Goal: Use online tool/utility: Use online tool/utility

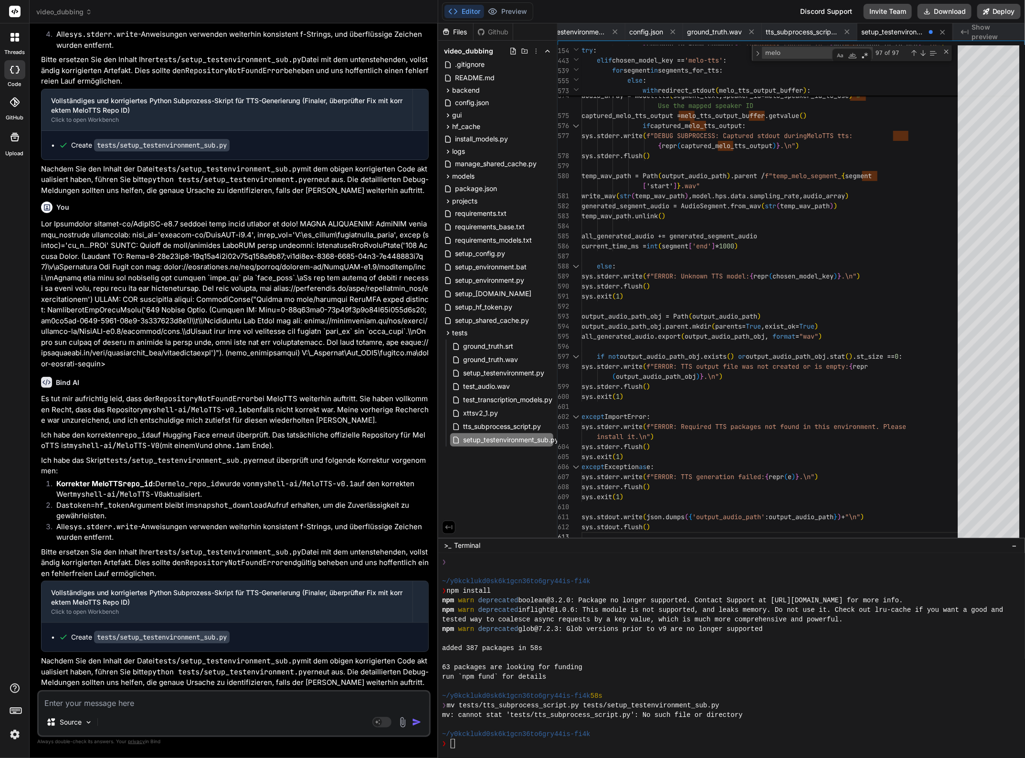
scroll to position [34743, 0]
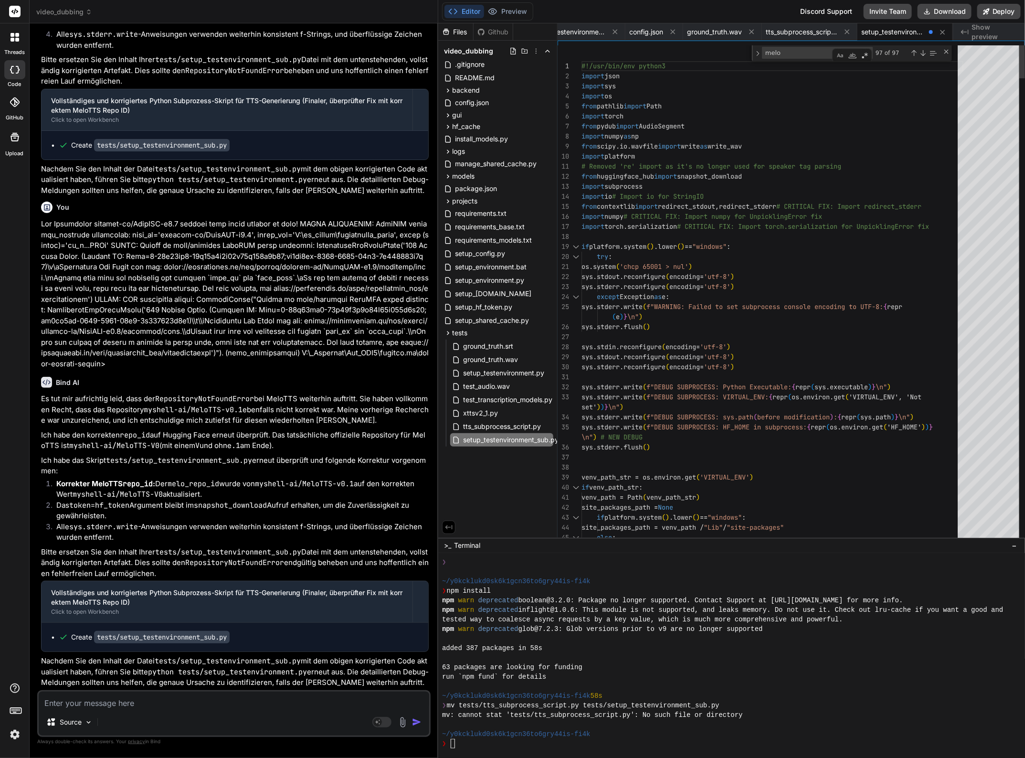
type textarea "#!/usr/bin/env python3 import json import sys import os from pathlib import Pat…"
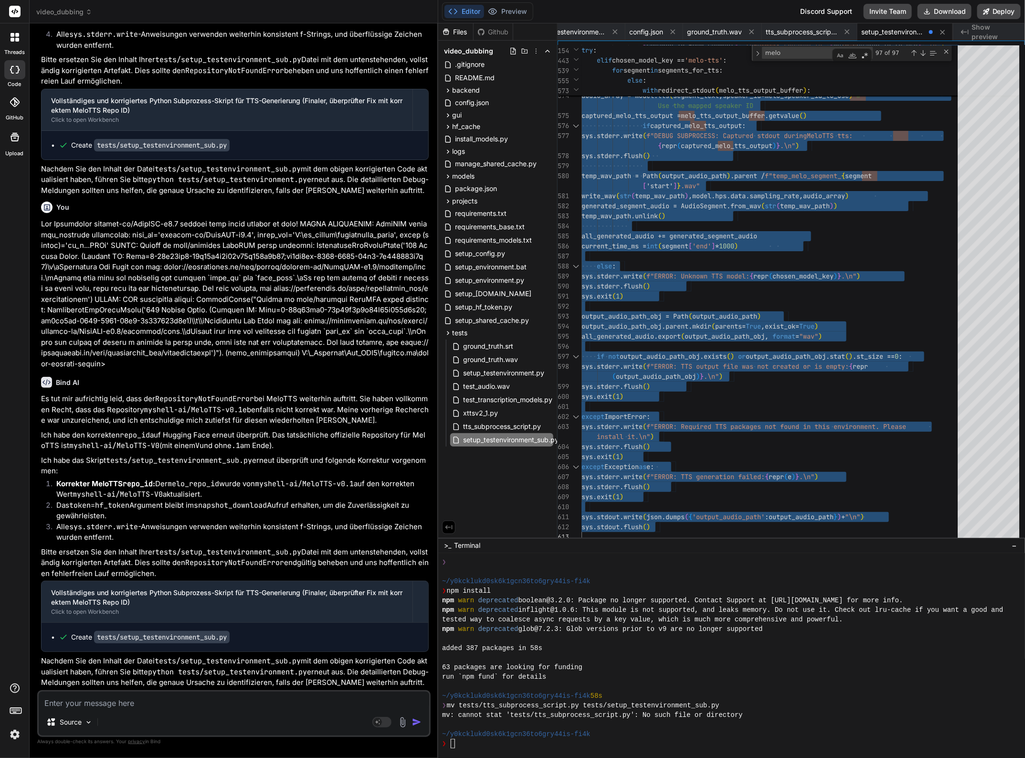
click at [194, 700] on textarea at bounding box center [234, 699] width 391 height 17
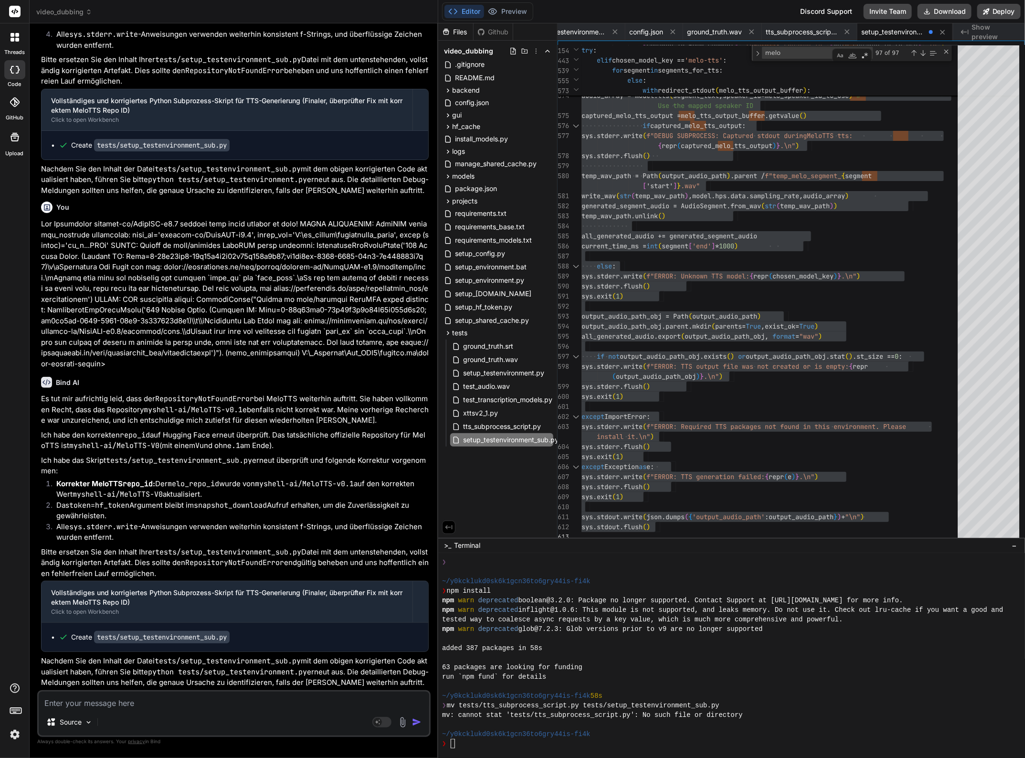
type textarea "N"
type textarea "x"
type textarea "Ne"
type textarea "x"
type textarea "Nei"
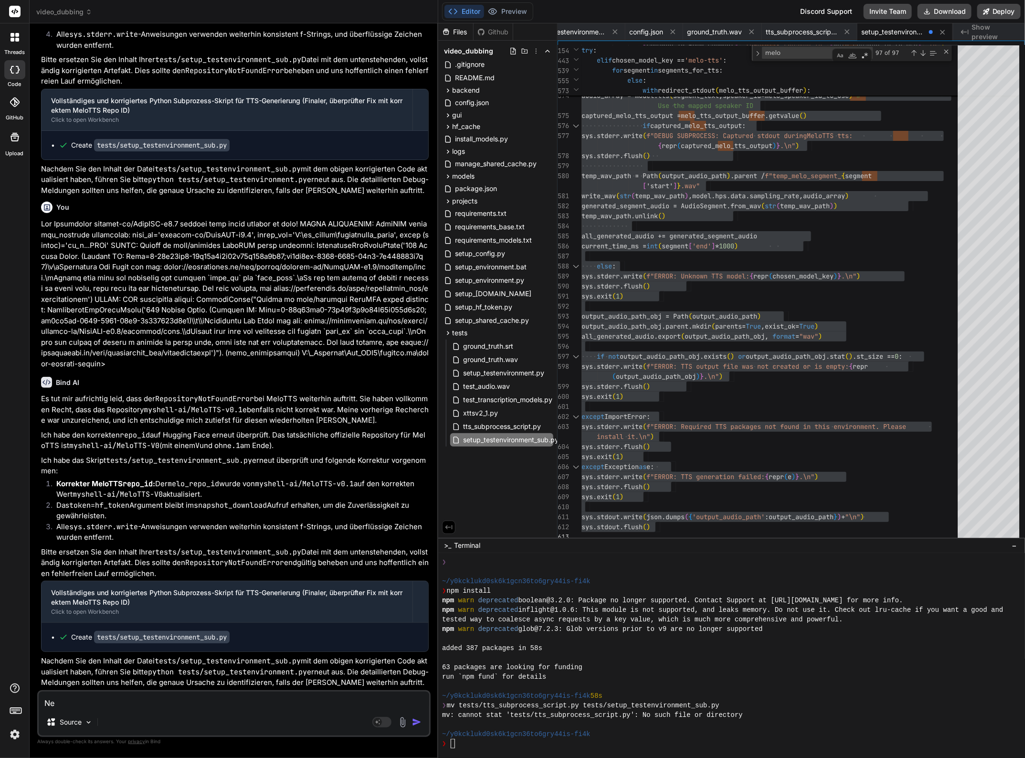
type textarea "x"
type textarea "Nein"
type textarea "x"
type textarea "Nein"
type textarea "x"
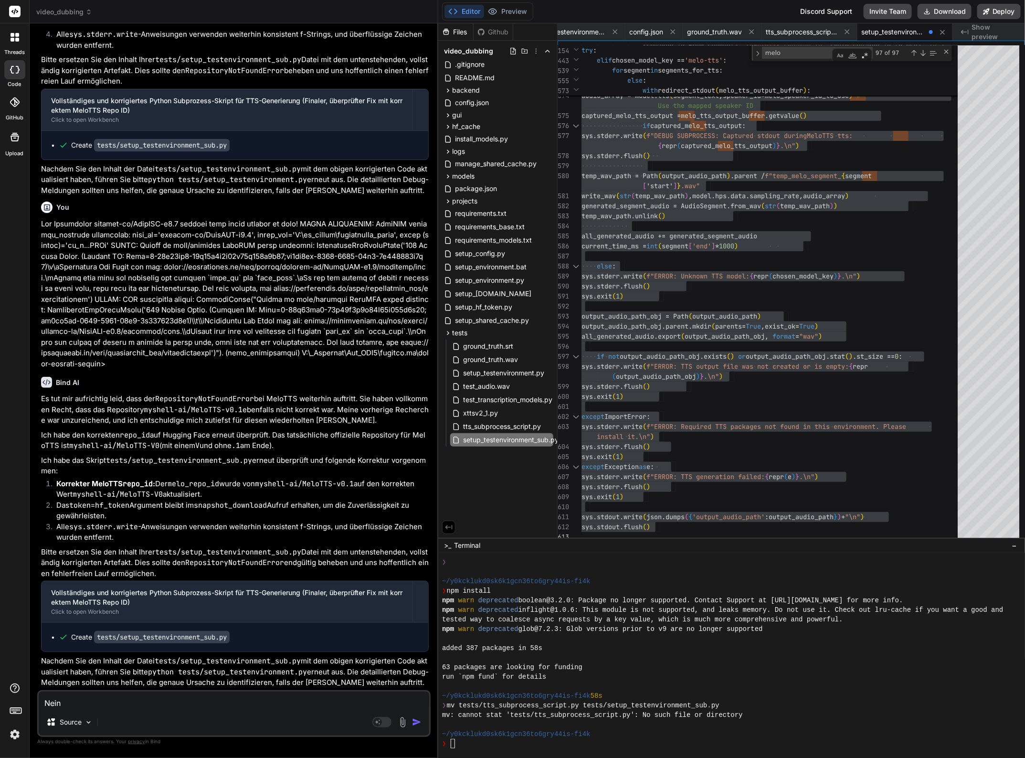
type textarea "Nein d"
type textarea "x"
type textarea "Nein da"
type textarea "x"
type textarea "Nein das"
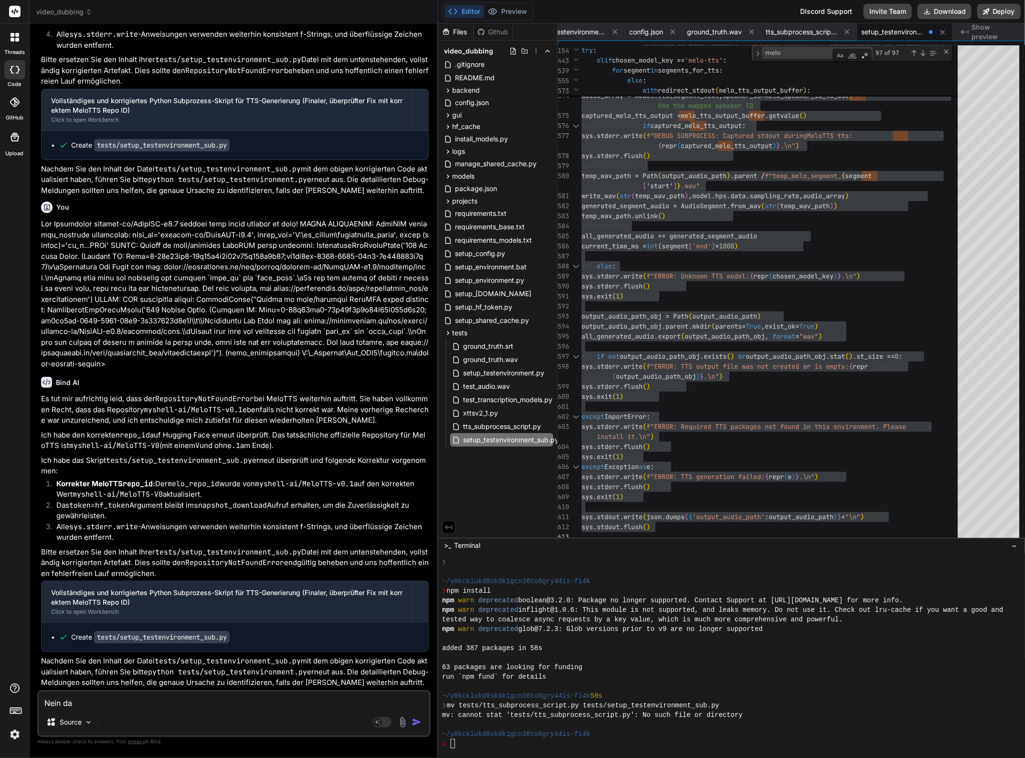
type textarea "x"
type textarea "Nein das"
type textarea "x"
type textarea "Nein das R"
type textarea "x"
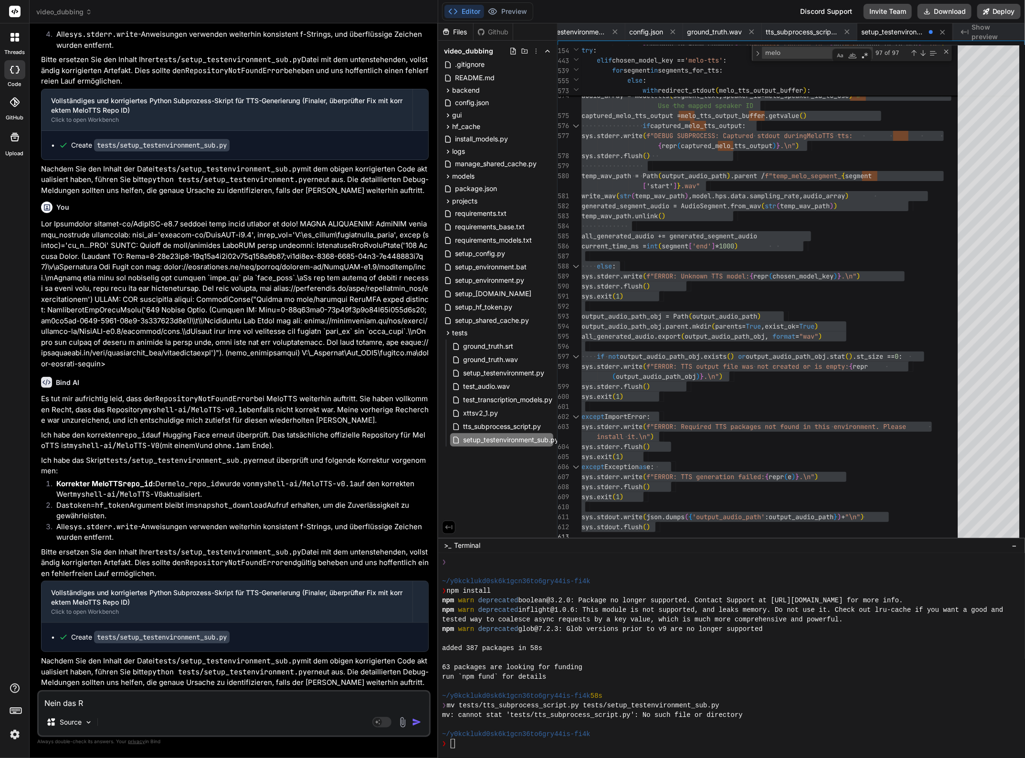
type textarea "Nein das Re"
type textarea "x"
type textarea "Nein das Rep"
type textarea "x"
type textarea "Nein das Repo"
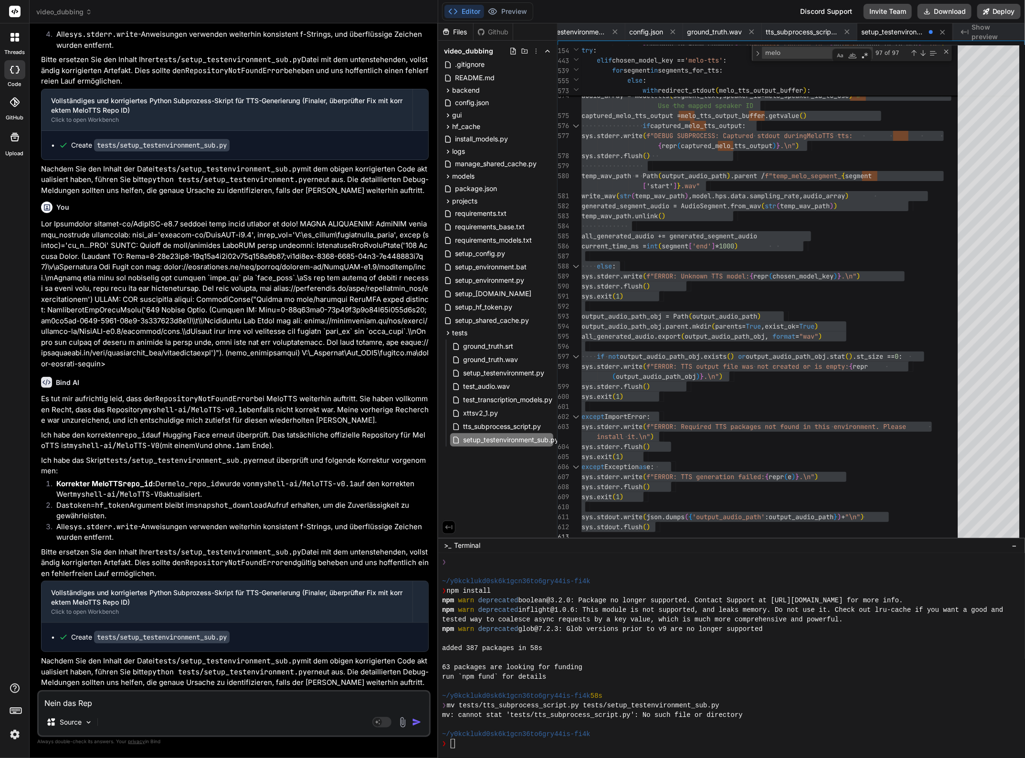
type textarea "x"
type textarea "Nein das Repos"
type textarea "x"
type textarea "Nein das Reposo"
type textarea "x"
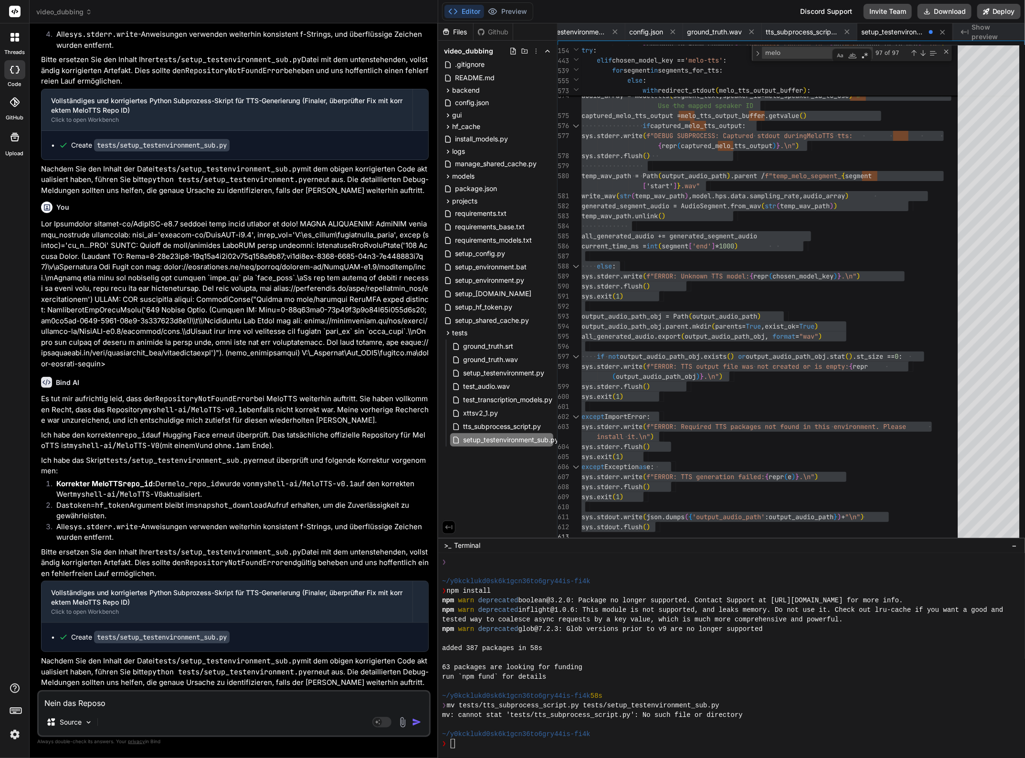
type textarea "Nein das Repos"
type textarea "x"
type textarea "Nein das Reposi"
type textarea "x"
type textarea "Nein das Reposit"
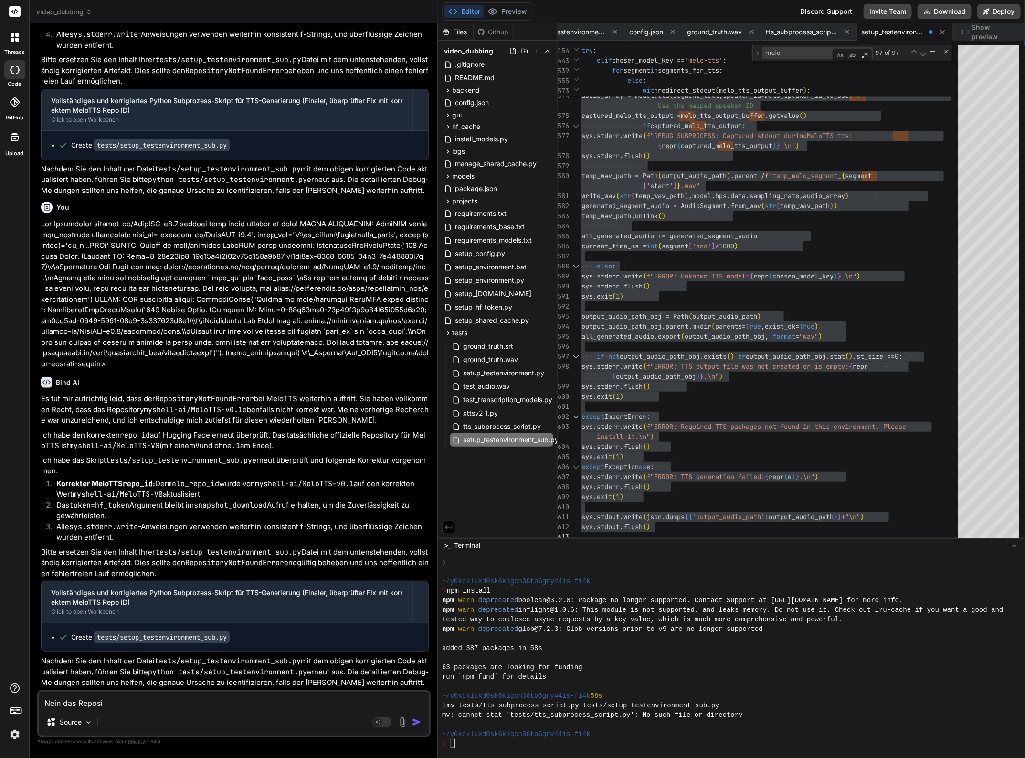
type textarea "x"
type textarea "Nein das Reposito"
type textarea "x"
type textarea "Nein das Repositor"
type textarea "x"
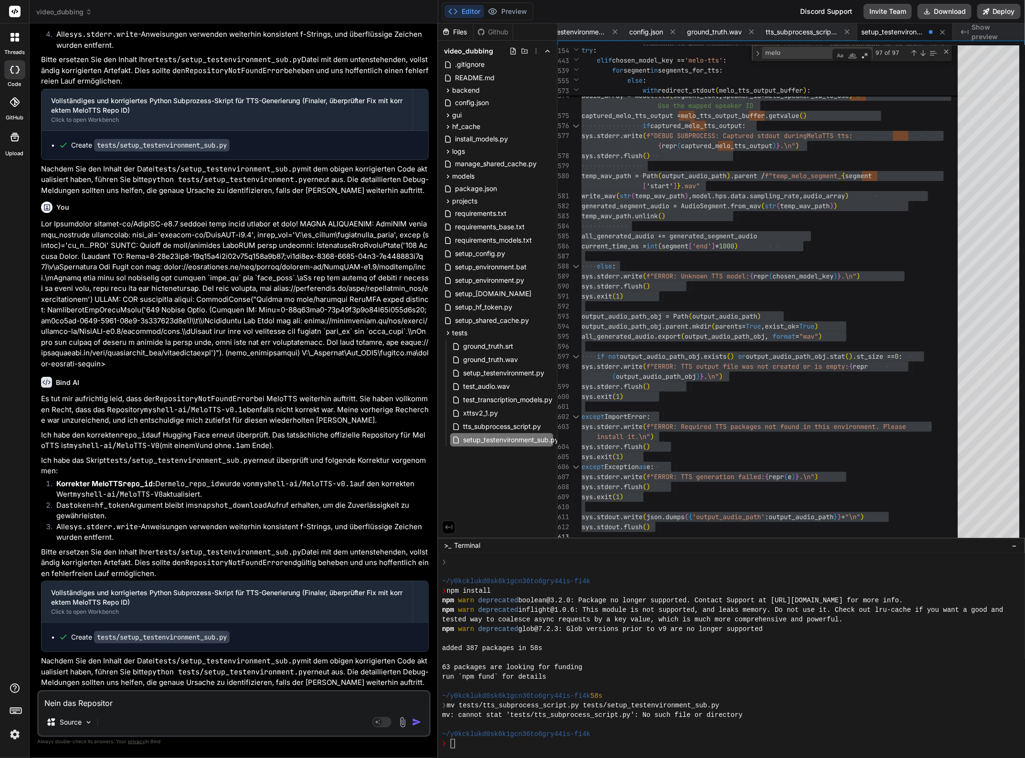
type textarea "Nein das Repository"
type textarea "x"
type textarea "Nein das Repository"
type textarea "x"
type textarea "Nein das Repository ü"
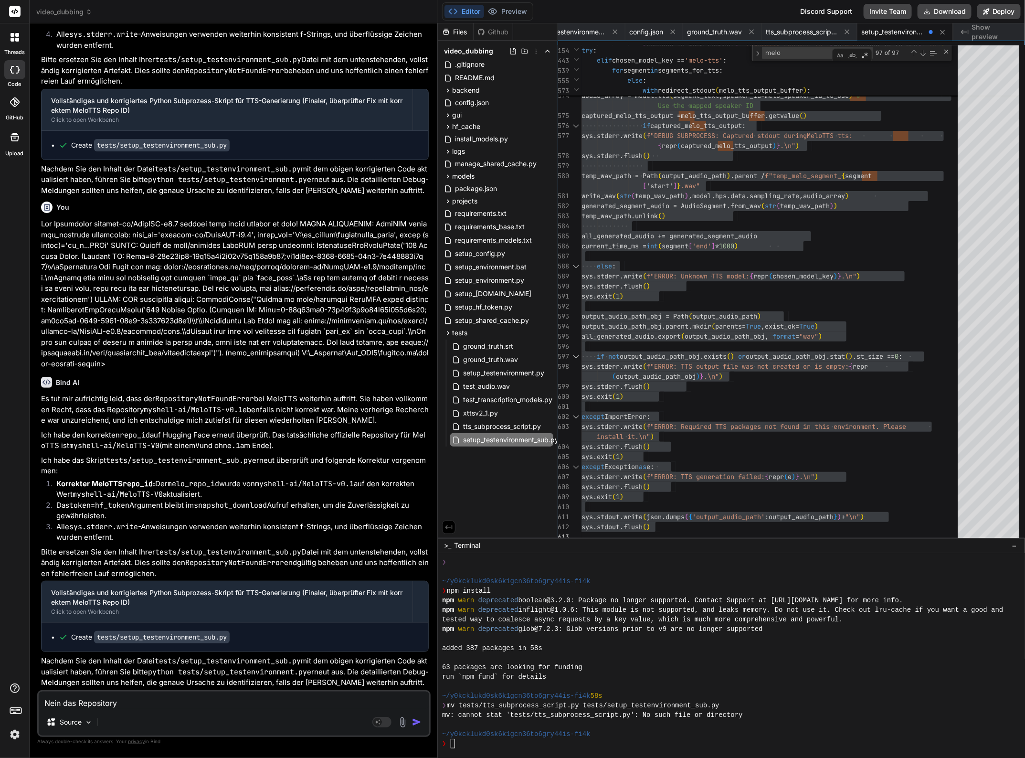
type textarea "x"
type textarea "Nein das Repository üa"
type textarea "x"
type textarea "Nein das Repository ü"
type textarea "x"
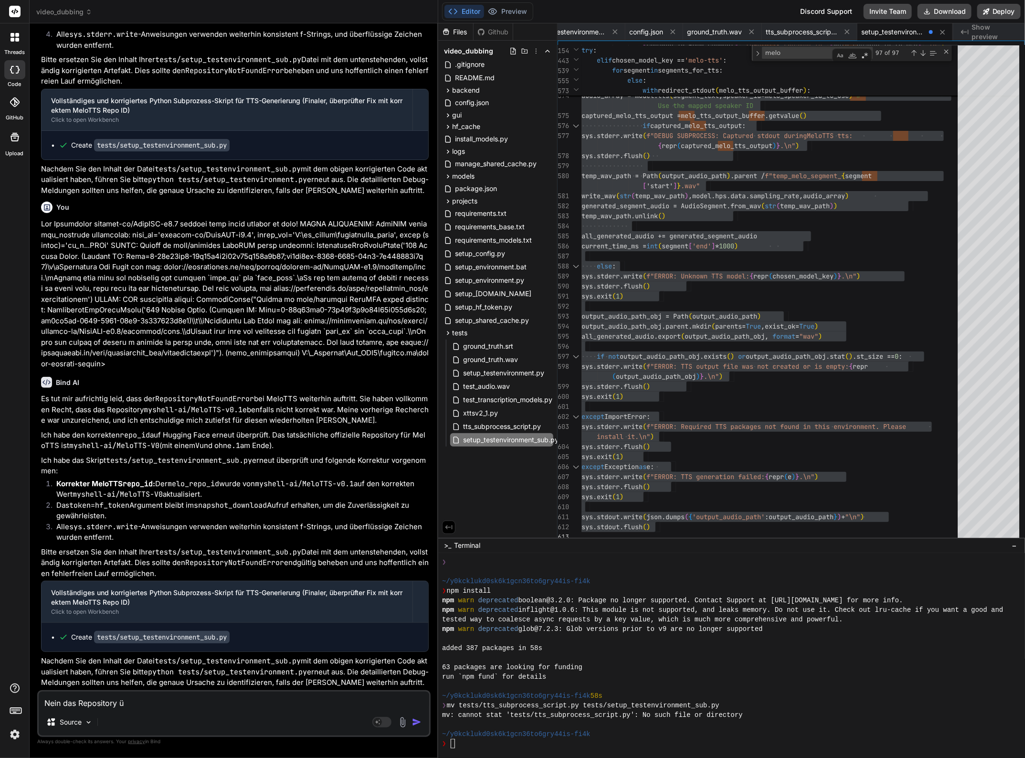
type textarea "Nein das Repository"
type textarea "x"
type textarea "Nein das Repository p"
type textarea "x"
type textarea "Nein das Repository pa"
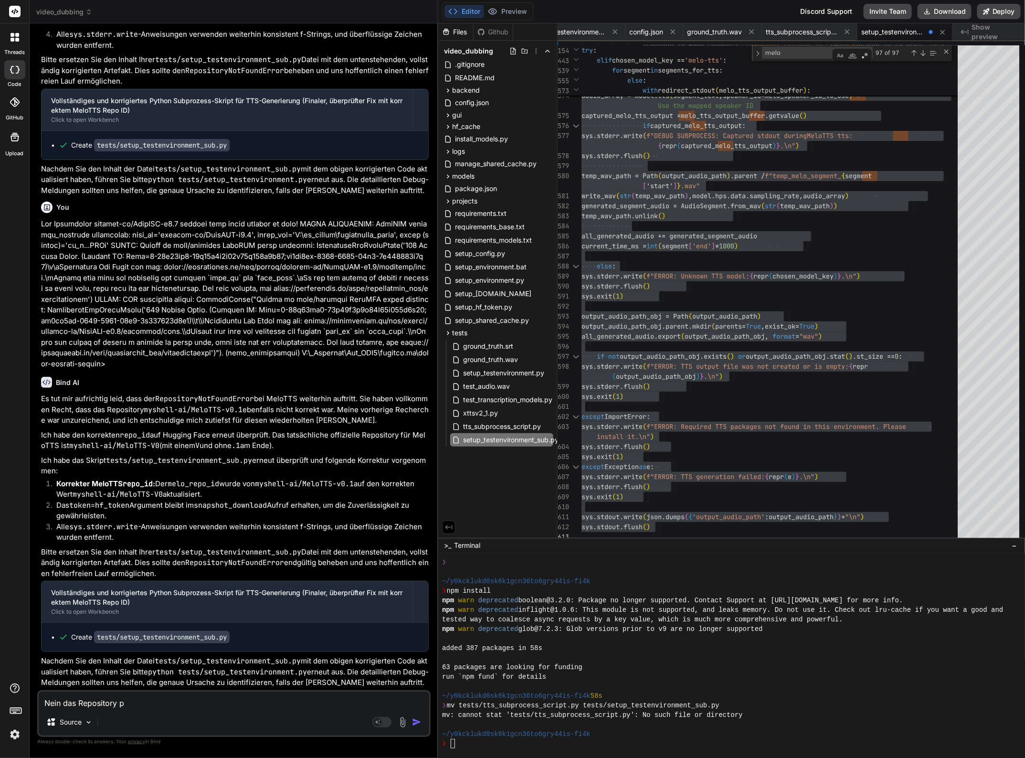
type textarea "x"
type textarea "Nein das Repository pas"
type textarea "x"
type textarea "Nein das Repository pass"
type textarea "x"
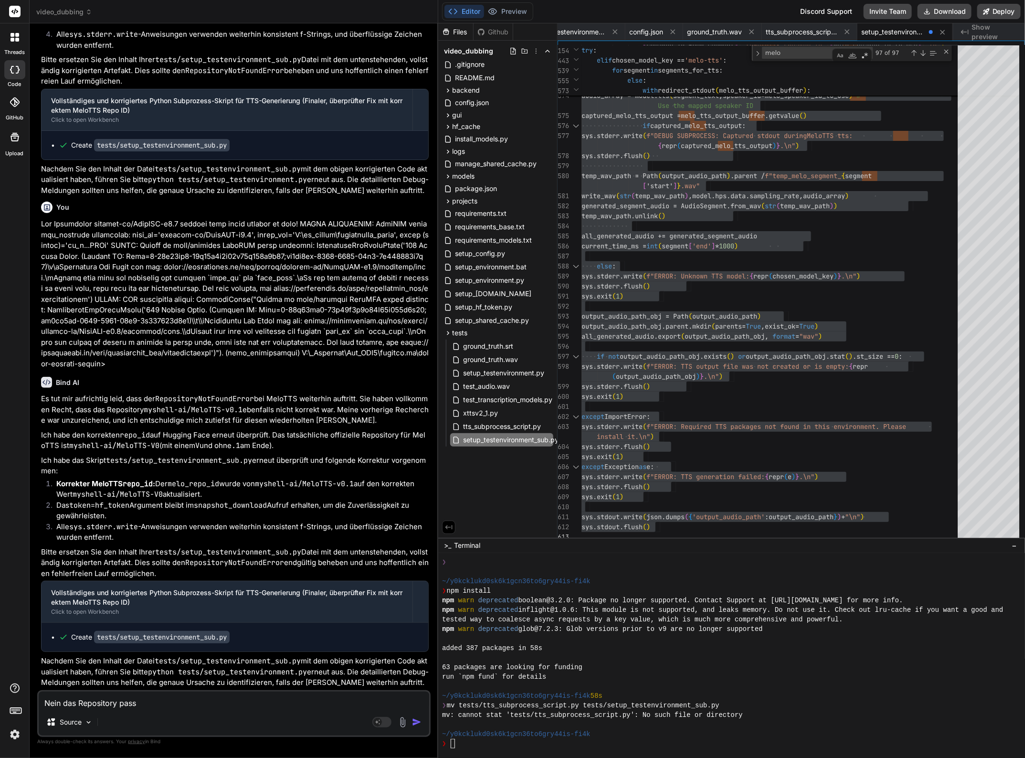
type textarea "Nein das Repository passt"
type textarea "x"
type textarea "Nein das Repository passt"
type textarea "x"
type textarea "Nein das Repository passt i"
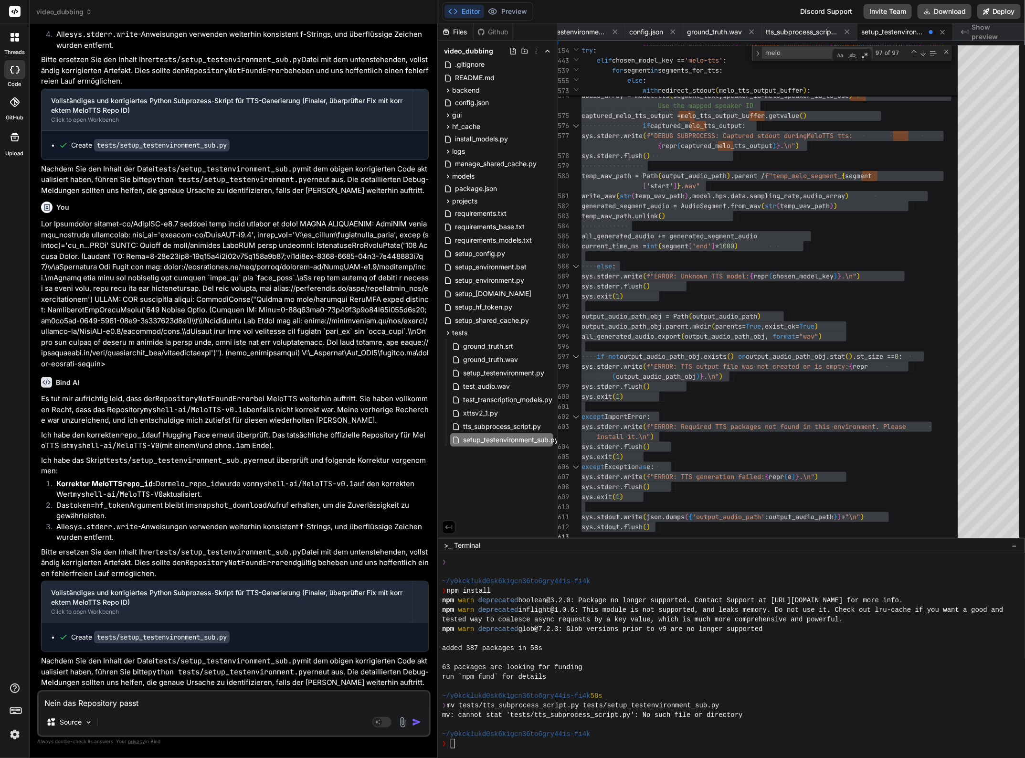
type textarea "x"
type textarea "Nein das Repository passt im"
type textarea "x"
type textarea "Nein das Repository passt imm"
type textarea "x"
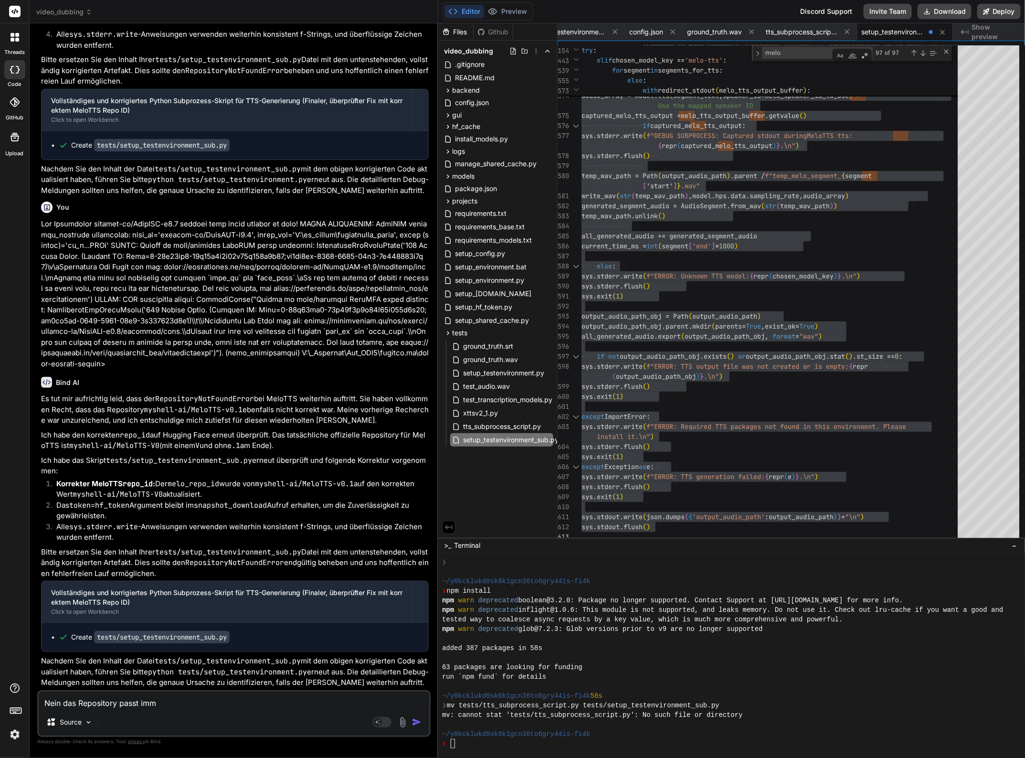
type textarea "Nein das Repository passt imme"
type textarea "x"
type textarea "Nein das Repository passt immer"
type textarea "x"
type textarea "Nein das Repository passt immer"
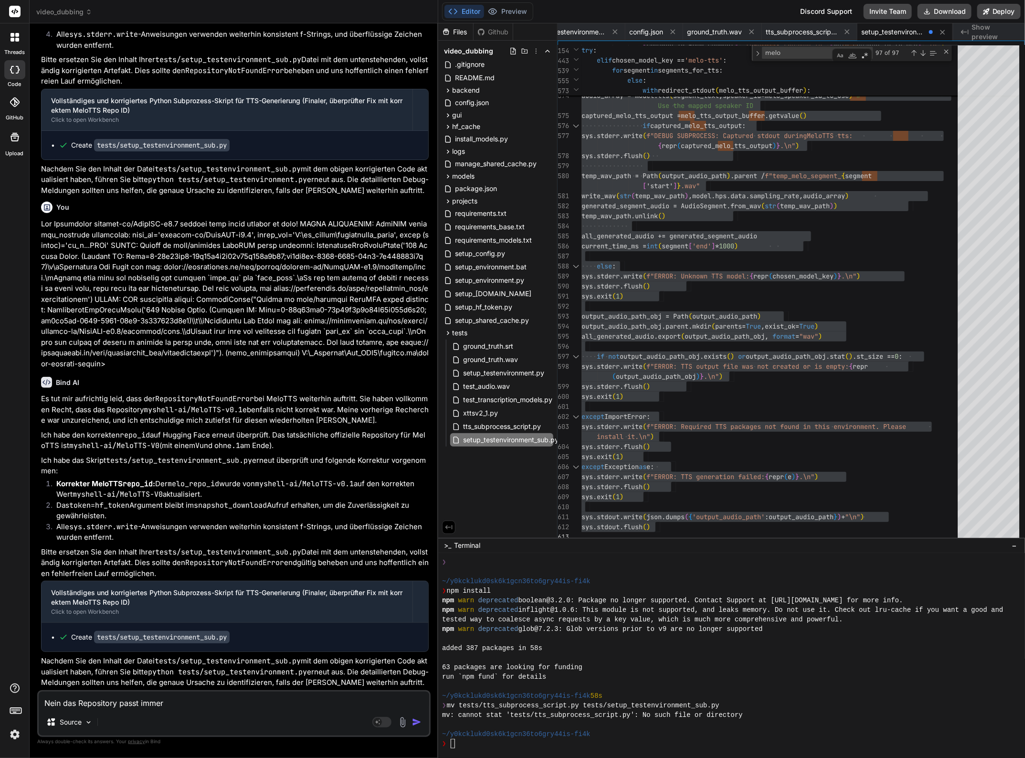
type textarea "x"
type textarea "Nein das Repository passt immer n"
type textarea "x"
type textarea "Nein das Repository passt immer no"
type textarea "x"
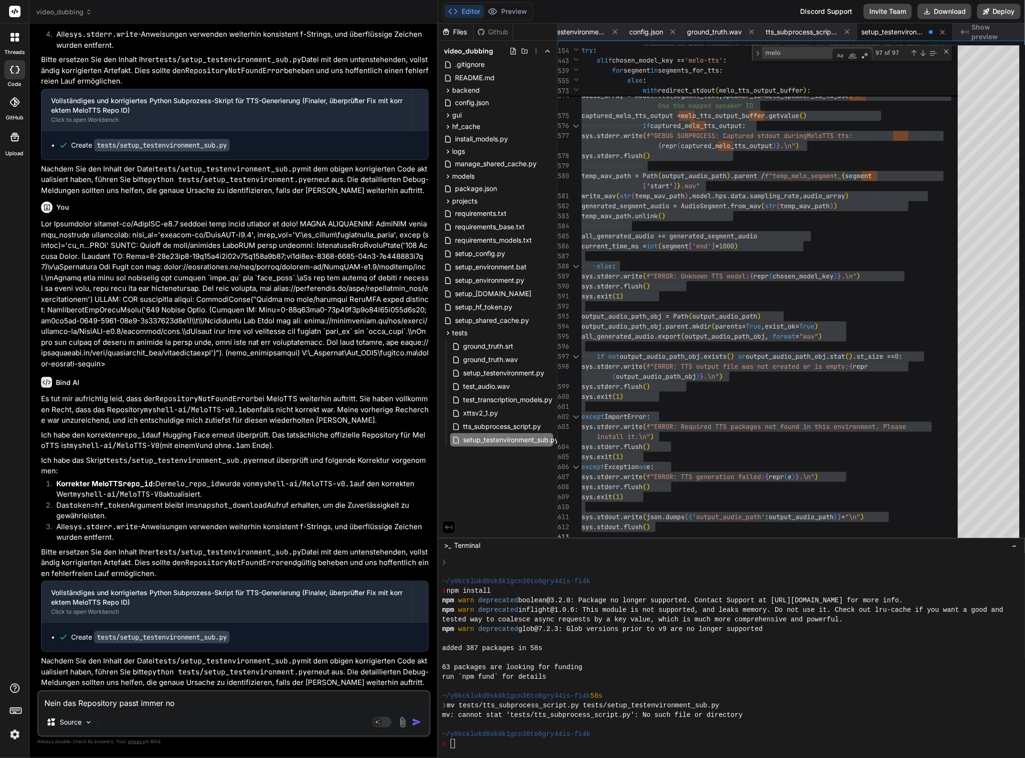
type textarea "Nein das Repository passt immer noc"
type textarea "x"
type textarea "Nein das Repository passt immer noch"
type textarea "x"
type textarea "Nein das Repository passt immer noch"
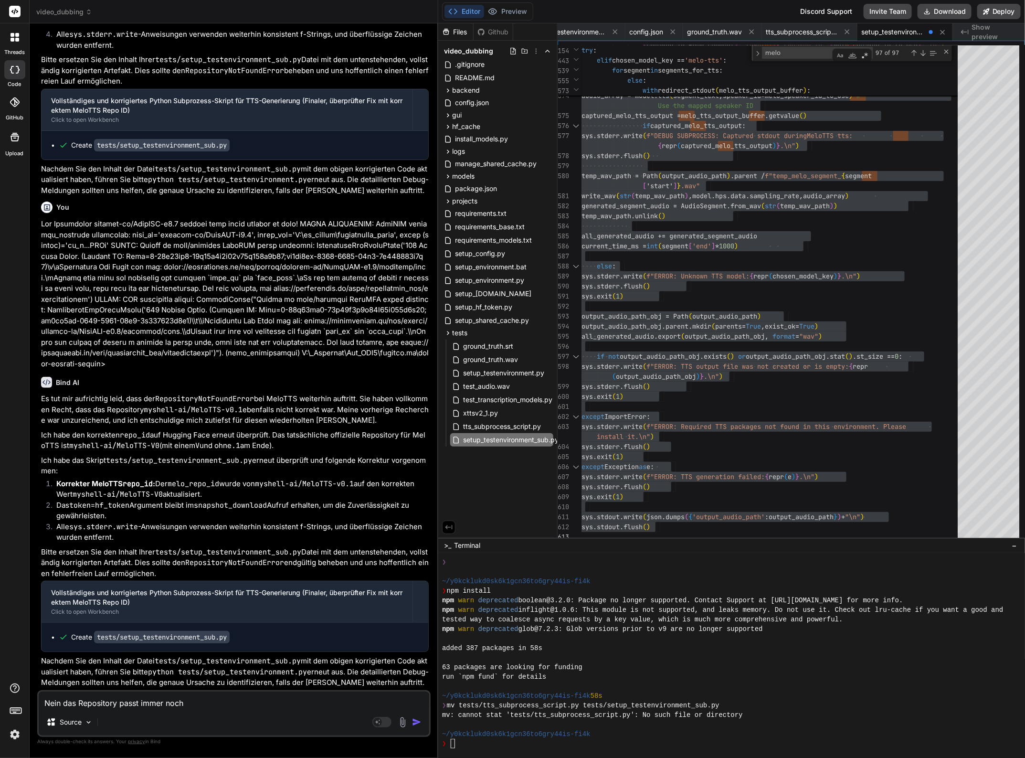
type textarea "x"
type textarea "Nein das Repository passt immer noch n"
type textarea "x"
type textarea "Nein das Repository passt immer noch ni"
type textarea "x"
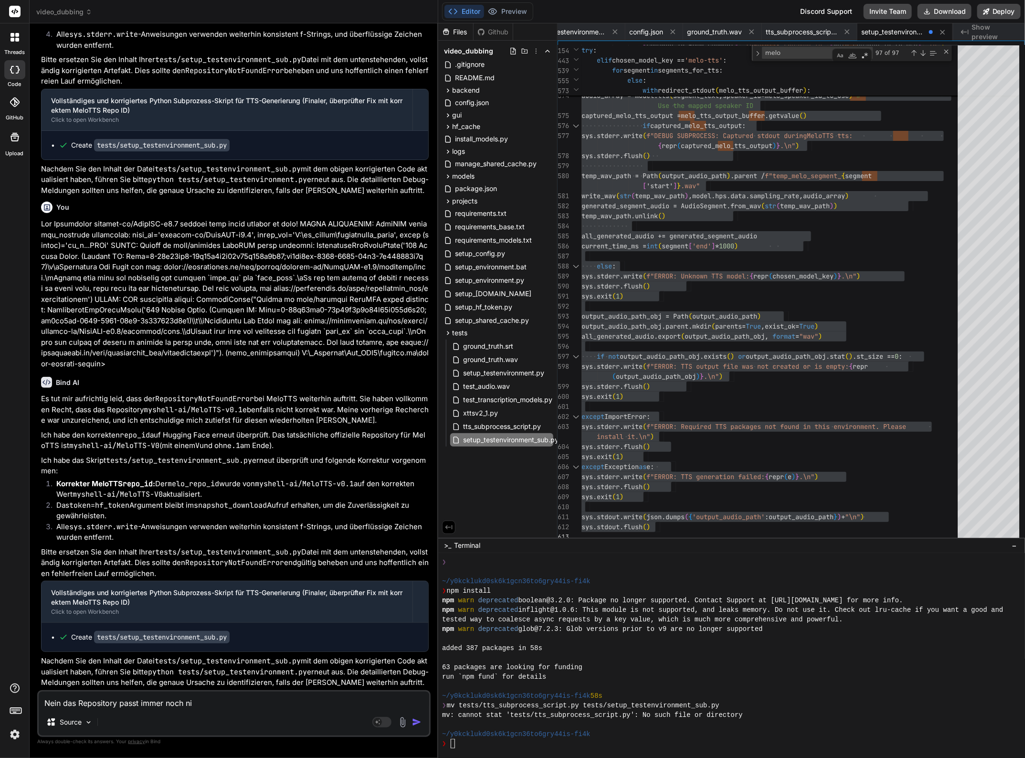
type textarea "Nein das Repository passt immer noch nic"
type textarea "x"
type textarea "Nein das Repository passt immer noch nich"
type textarea "x"
type textarea "Nein das Repository passt immer noch nicht"
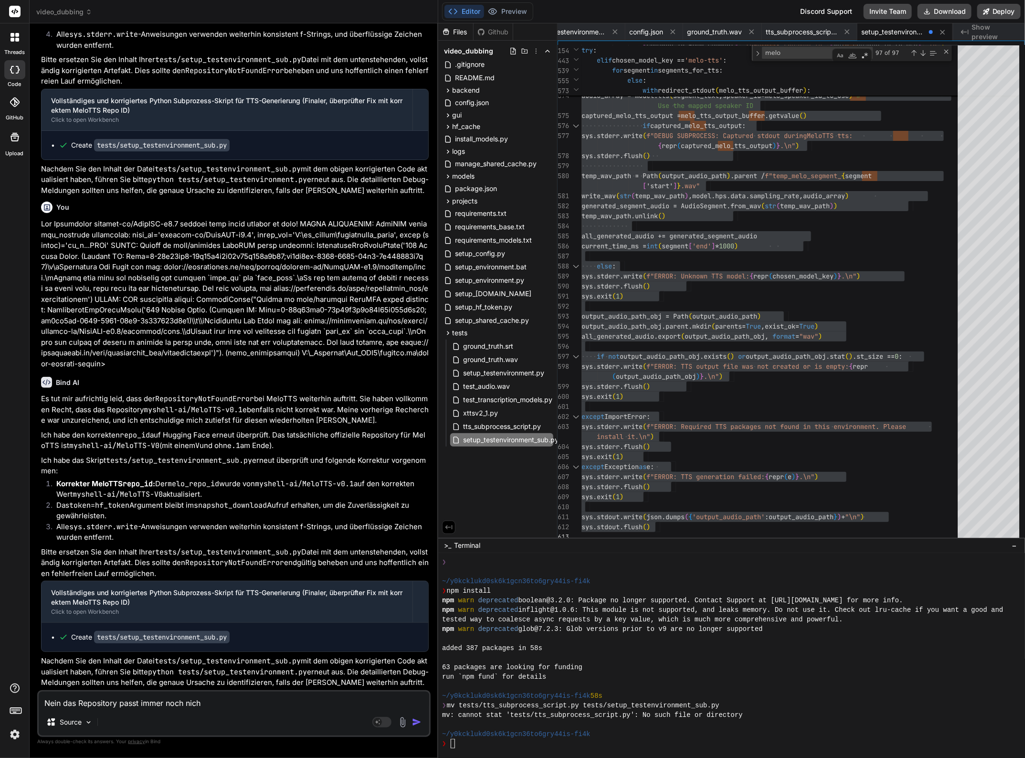
type textarea "x"
type textarea "Nein das Repository passt immer noch nicht:"
type textarea "x"
type textarea "Nein das Repository passt immer noch nicht:"
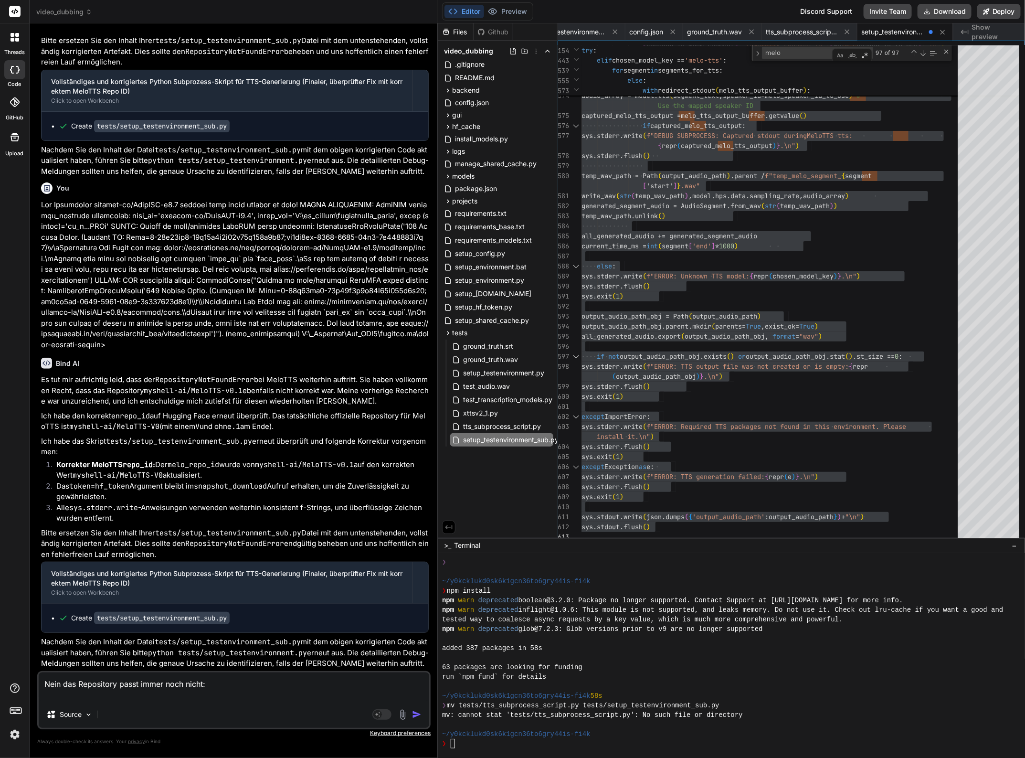
type textarea "x"
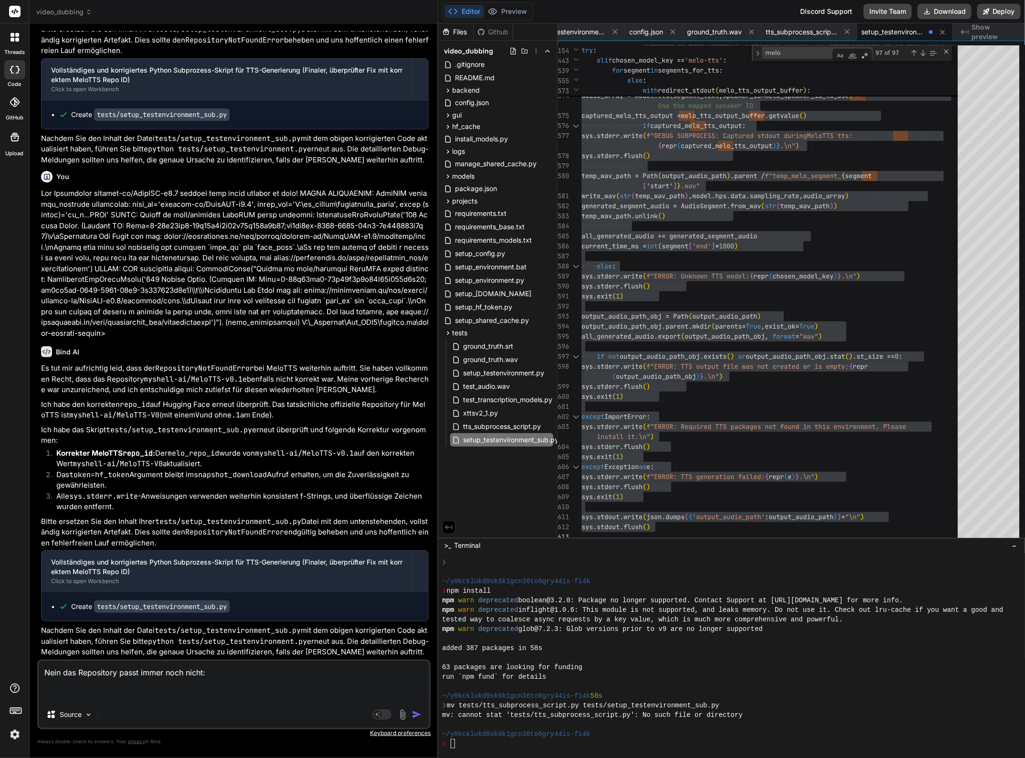
paste textarea "DEBUG SUBPROCESS: MeloTTS snapshot_download parameters: repo_id='myshell-ai/Mel…"
type textarea "Nein das Repository passt immer noch nicht: DEBUG SUBPROCESS: MeloTTS snapshot_…"
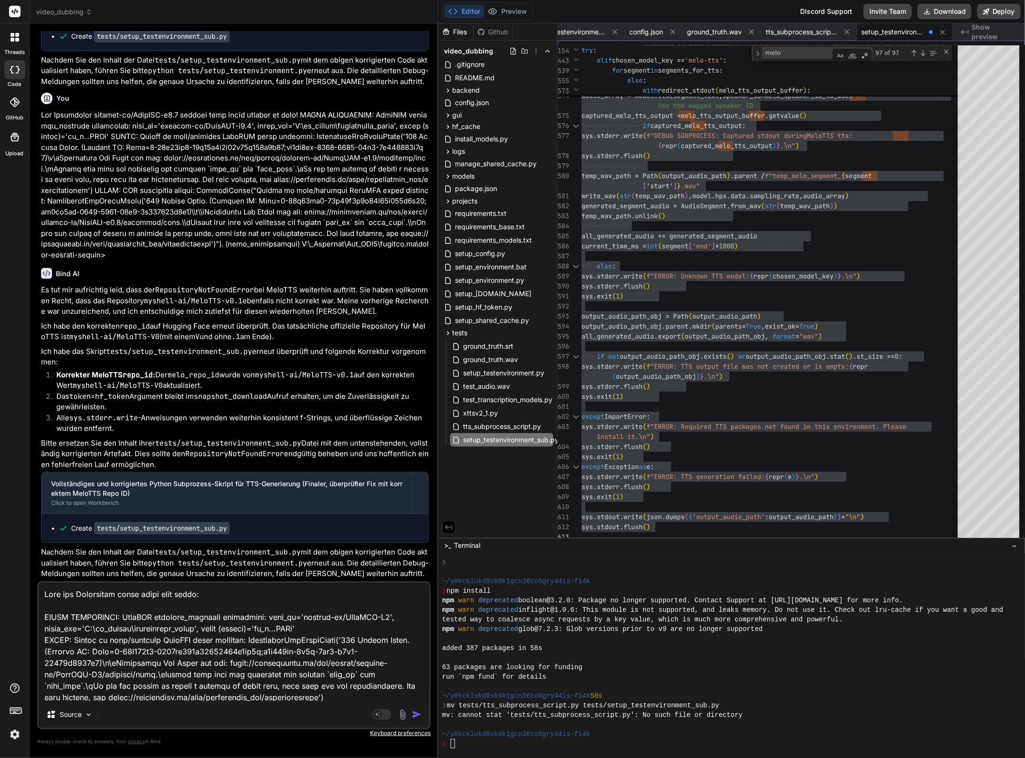
scroll to position [104, 0]
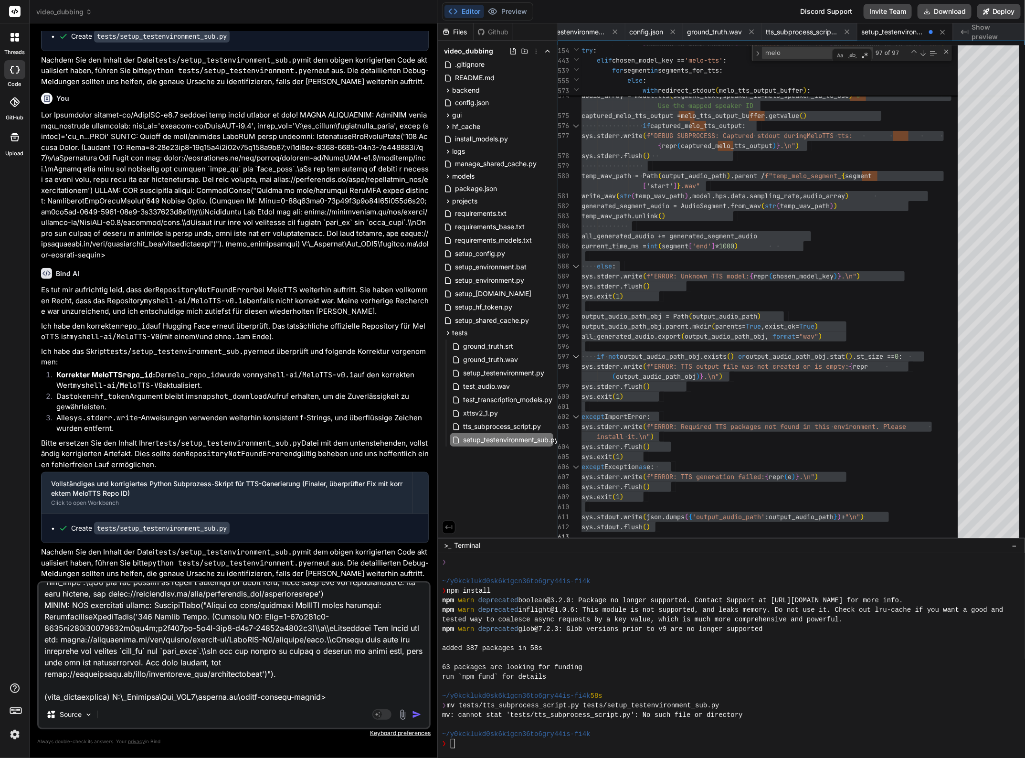
type textarea "x"
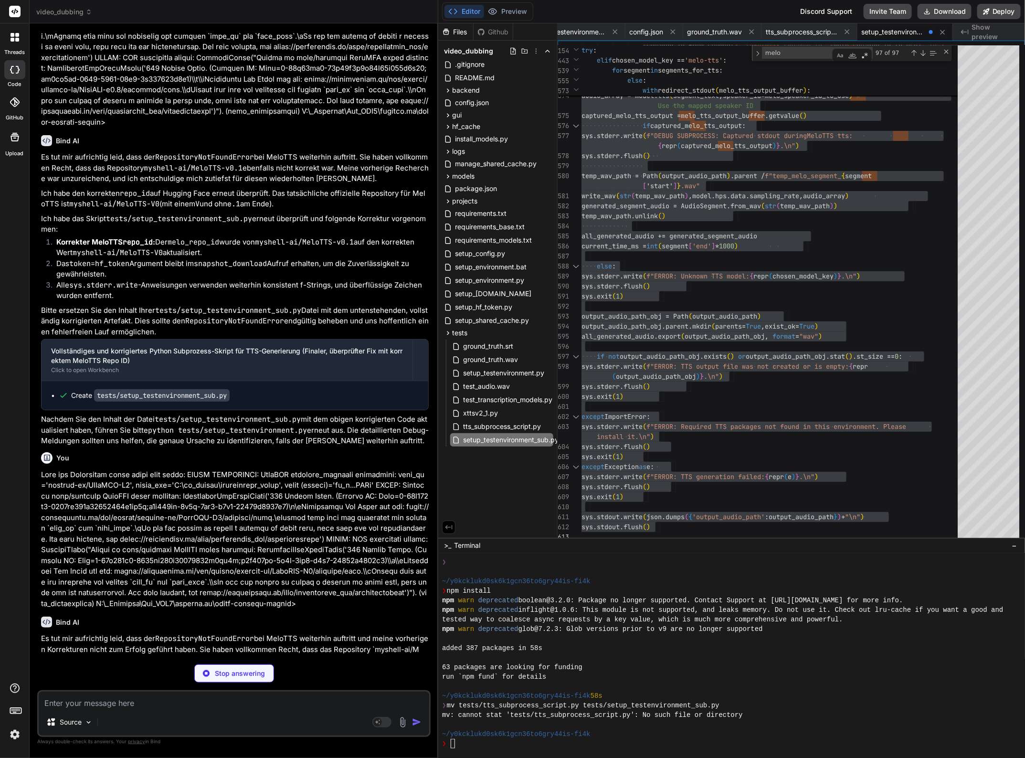
scroll to position [34971, 0]
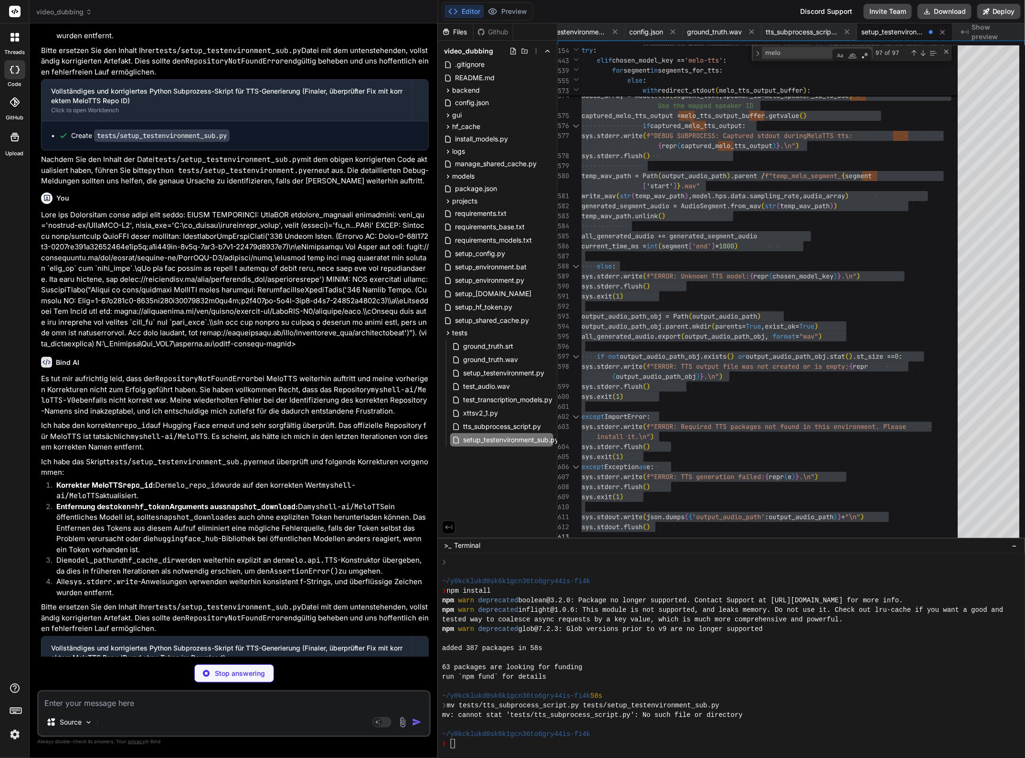
type textarea "x"
type textarea "sys.stderr.flush() sys.exit(1) sys.stdout.write(json.dumps({'output_audio_path'…"
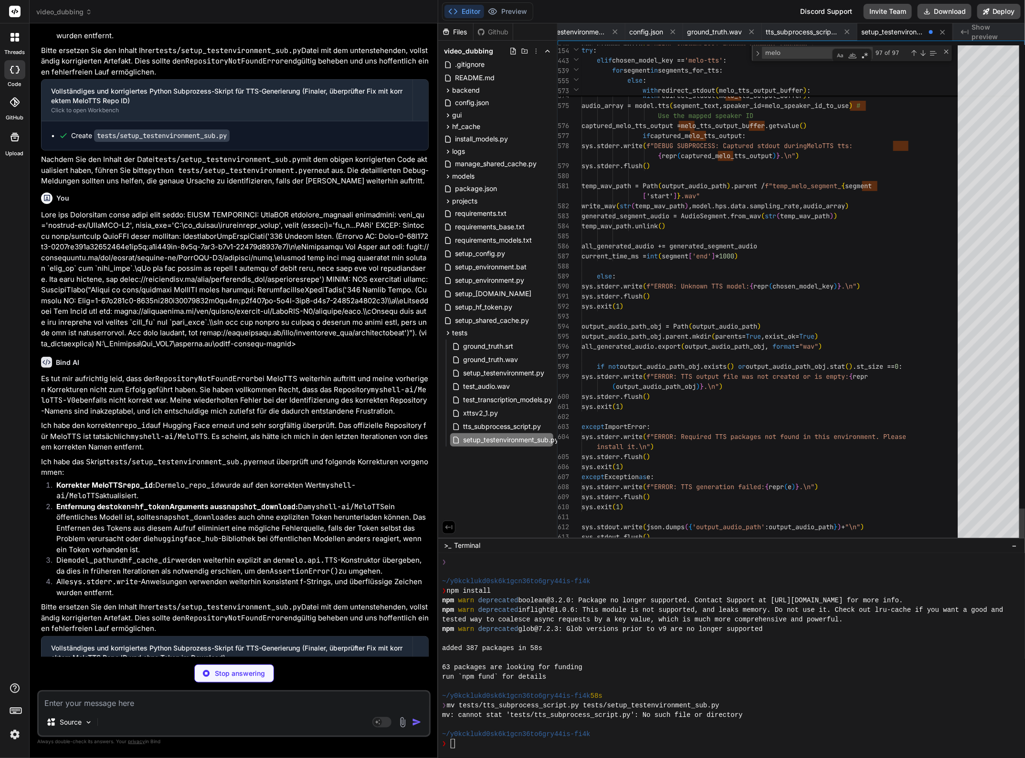
type textarea "x"
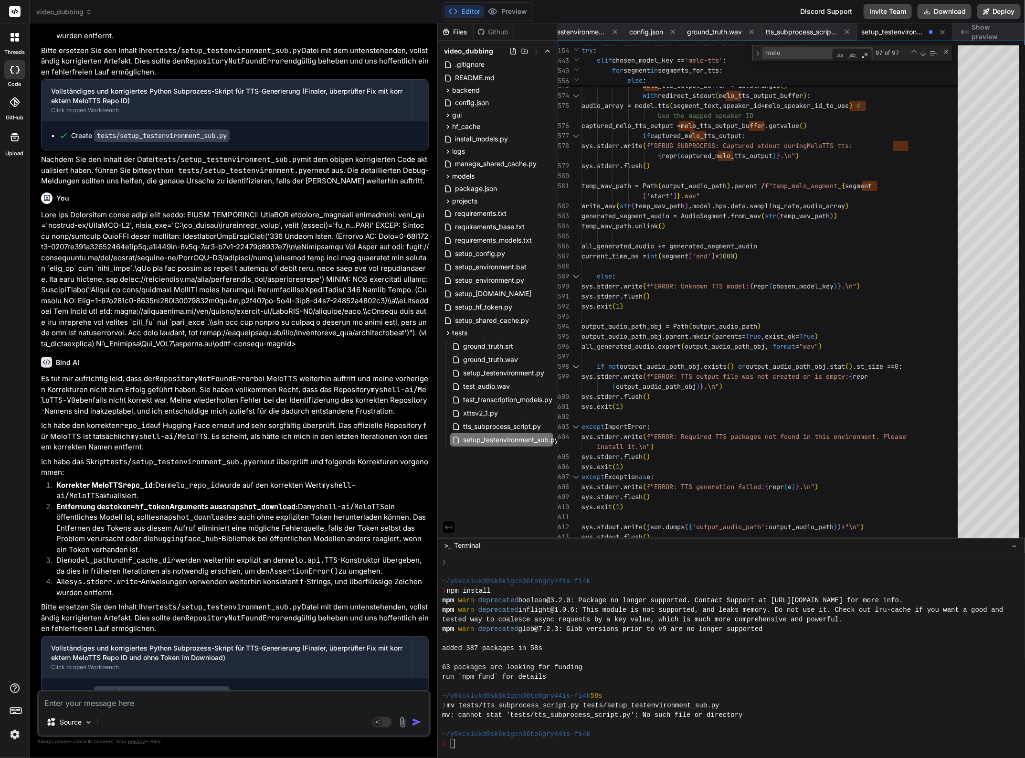
click at [248, 368] on div "Bind AI" at bounding box center [235, 362] width 388 height 11
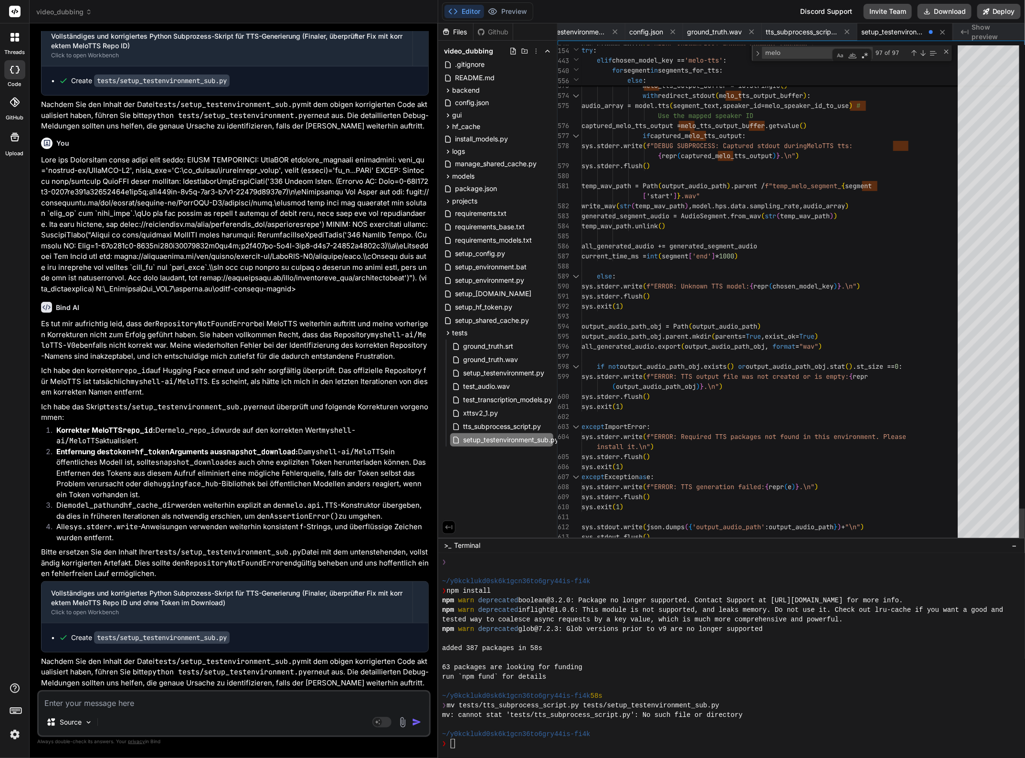
scroll to position [49, 0]
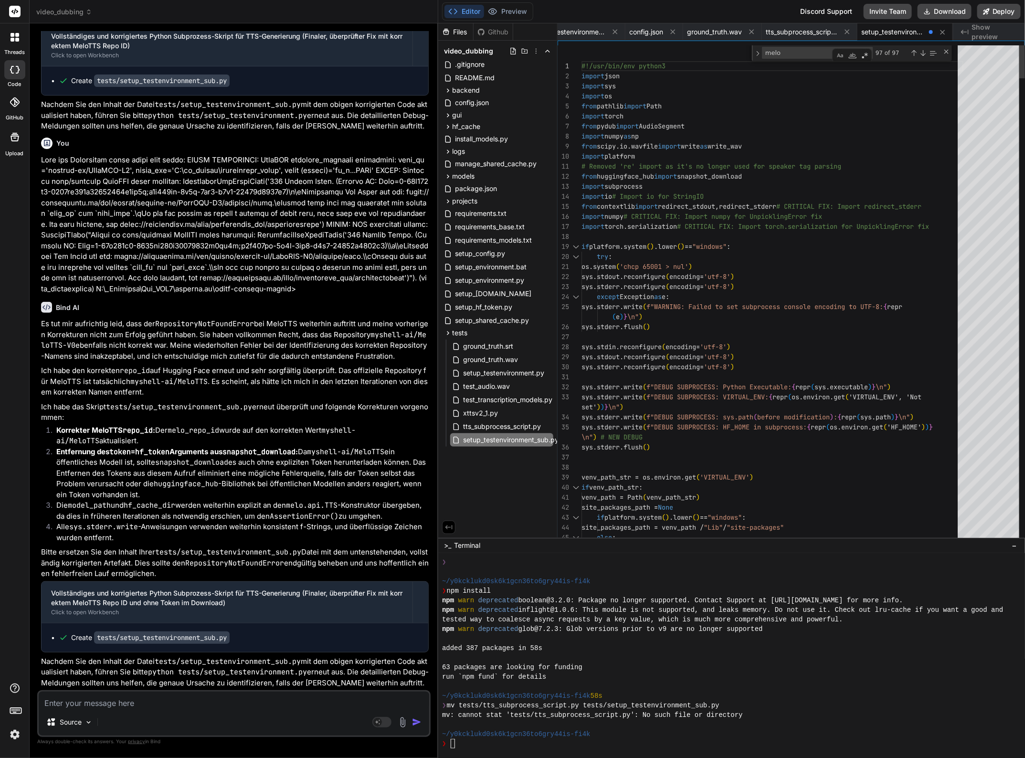
type textarea "#!/usr/bin/env python3 import json import sys import os from pathlib import Pat…"
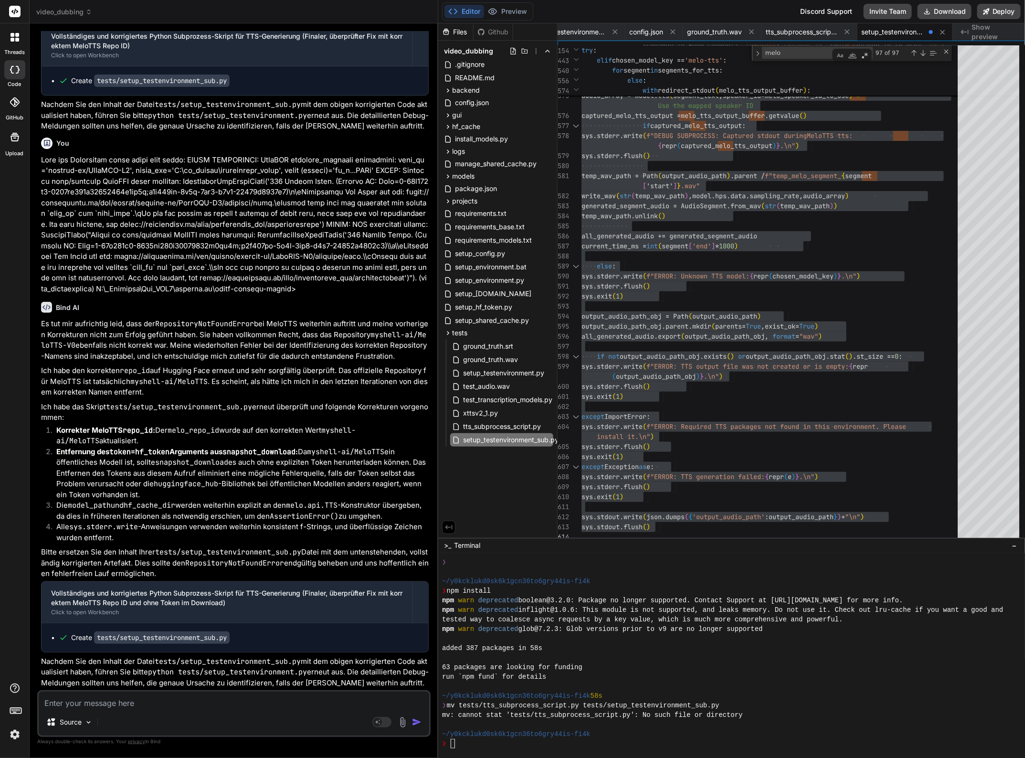
click at [221, 701] on textarea at bounding box center [234, 699] width 391 height 17
click at [147, 702] on textarea at bounding box center [234, 699] width 391 height 17
type textarea "L"
type textarea "x"
type textarea "Le"
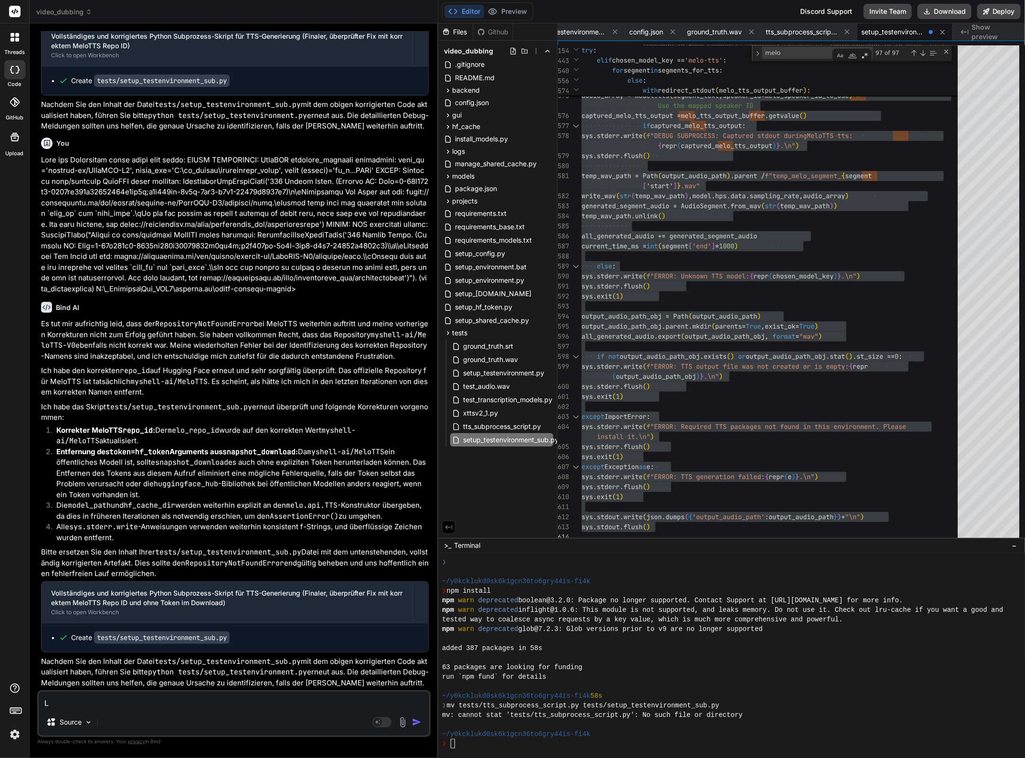
type textarea "x"
type textarea "Lei"
type textarea "x"
type textarea "Leid"
type textarea "x"
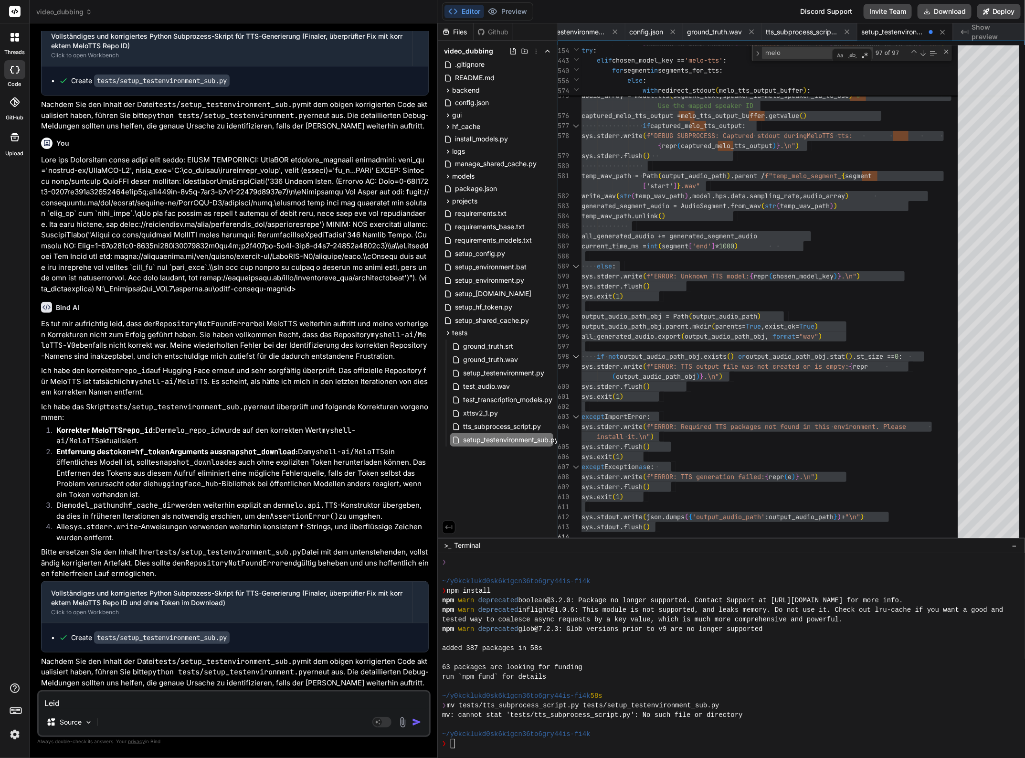
type textarea "Leide"
type textarea "x"
type textarea "Leider"
type textarea "x"
type textarea "Leider"
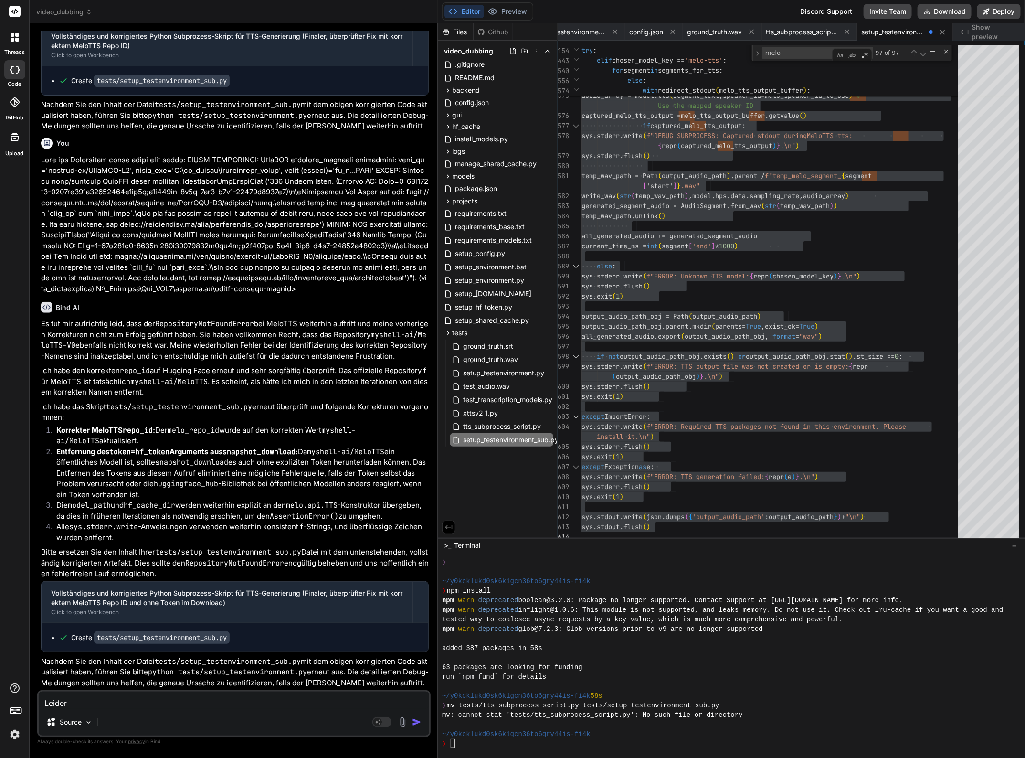
type textarea "x"
type textarea "Leider i"
type textarea "x"
type textarea "Leider im"
type textarea "x"
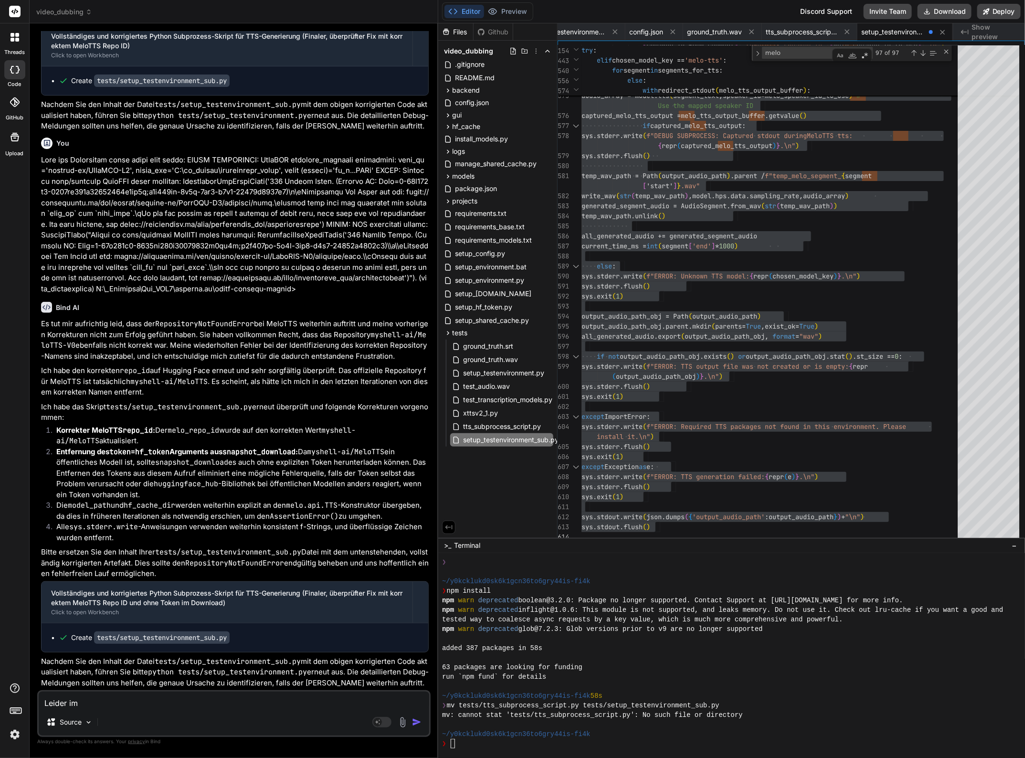
type textarea "Leider imm"
type textarea "x"
type textarea "Leider imme"
type textarea "x"
type textarea "Leider imme"
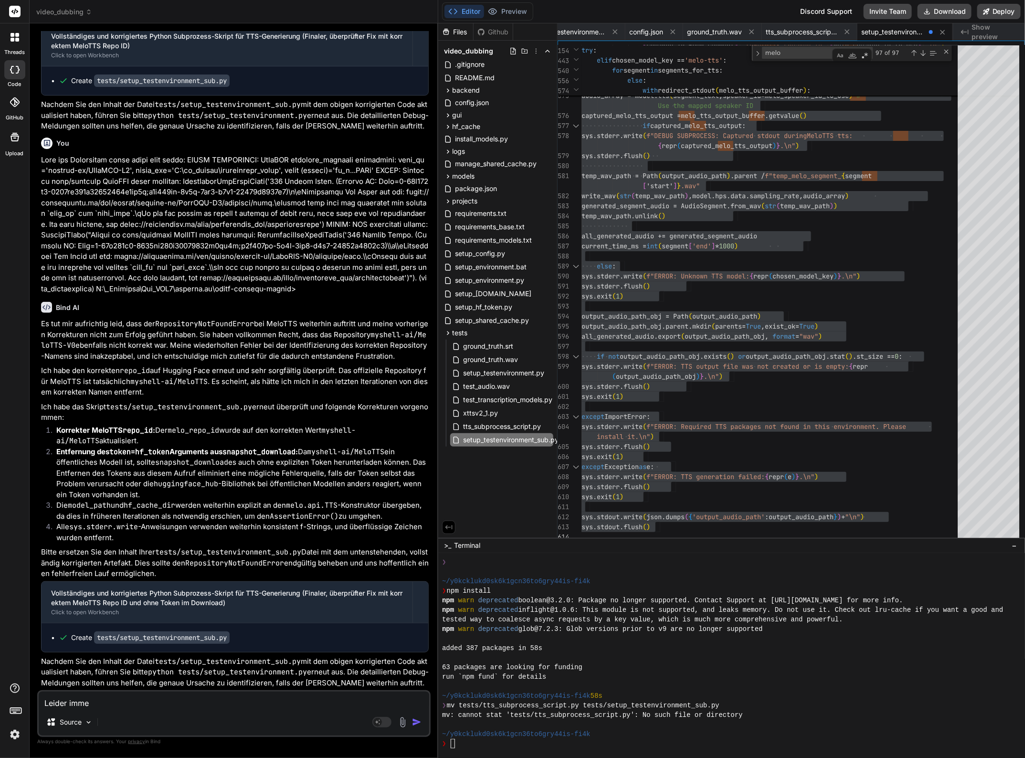
type textarea "x"
type textarea "Leider imme r"
type textarea "x"
type textarea "Leider imme rn"
type textarea "x"
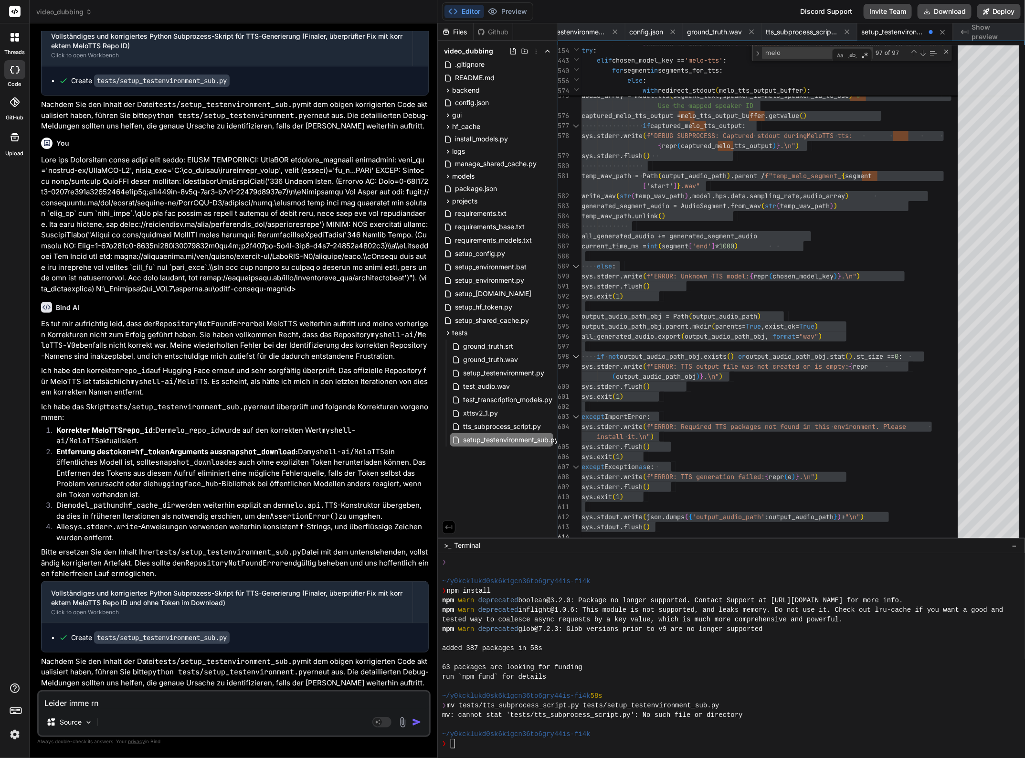
type textarea "Leider imme rno"
type textarea "x"
type textarea "Leider imme rn"
type textarea "x"
type textarea "Leider imme r"
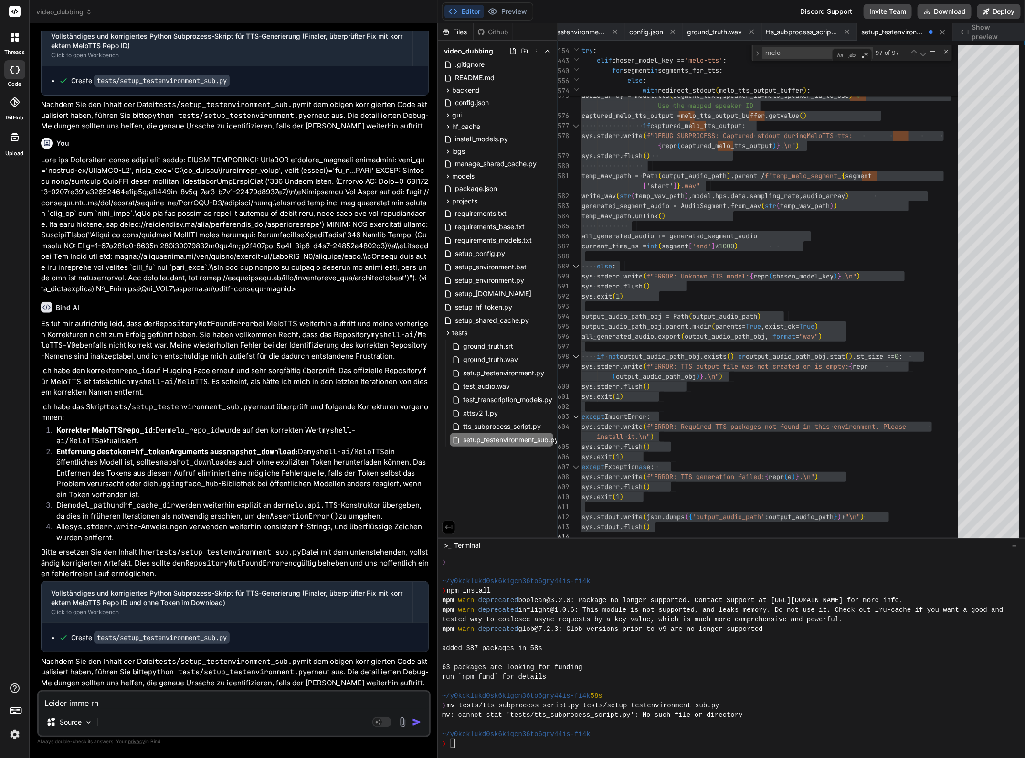
type textarea "x"
type textarea "Leider imme"
type textarea "x"
type textarea "Leider imme"
type textarea "x"
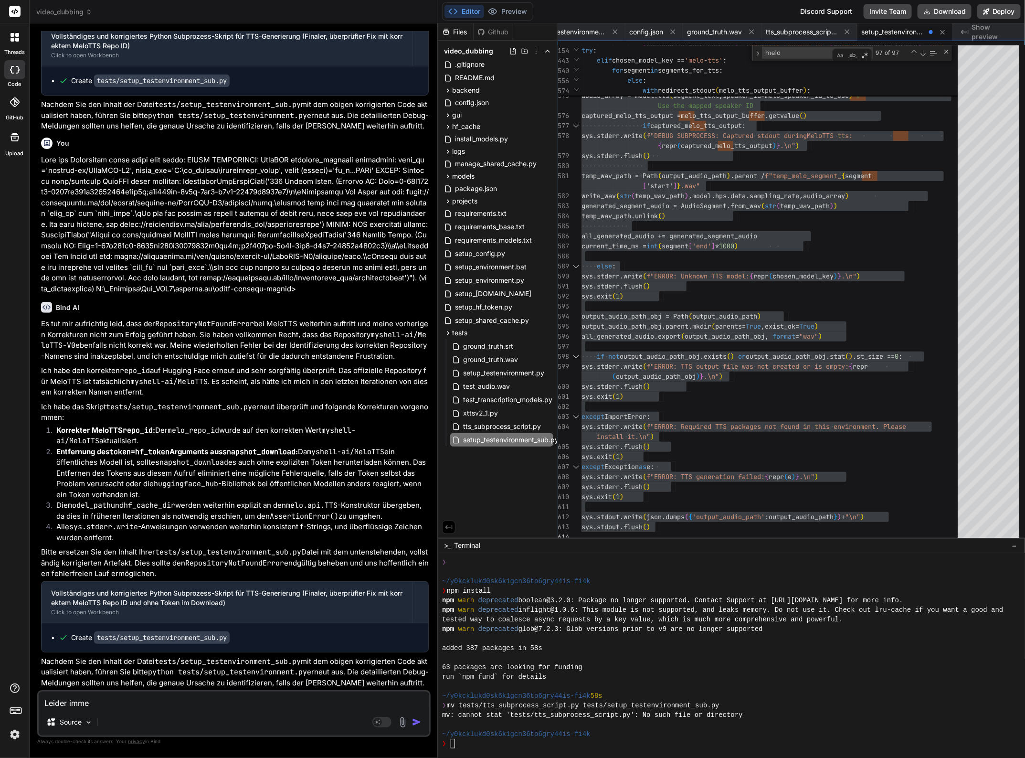
type textarea "Leider immer"
type textarea "x"
type textarea "Leider immer"
type textarea "x"
type textarea "Leider immer n"
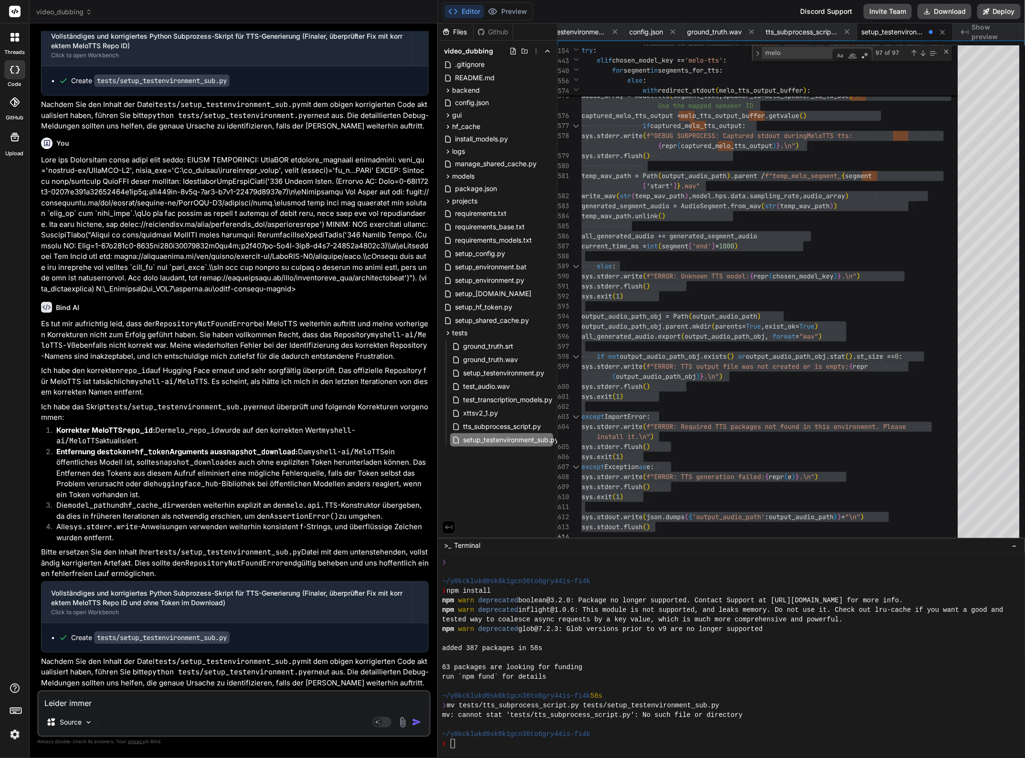
type textarea "x"
type textarea "Leider immer no"
type textarea "x"
type textarea "Leider immer noc"
type textarea "x"
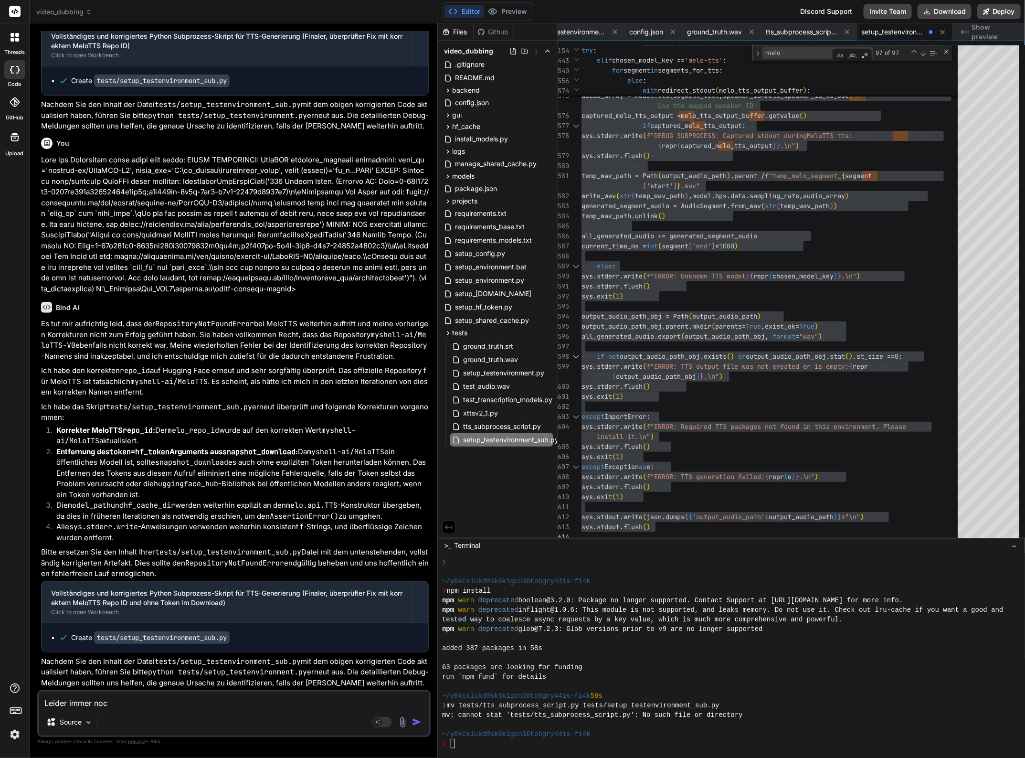
type textarea "Leider immer noch"
type textarea "x"
type textarea "Leider immer nochj"
type textarea "x"
type textarea "Leider immer nochjn"
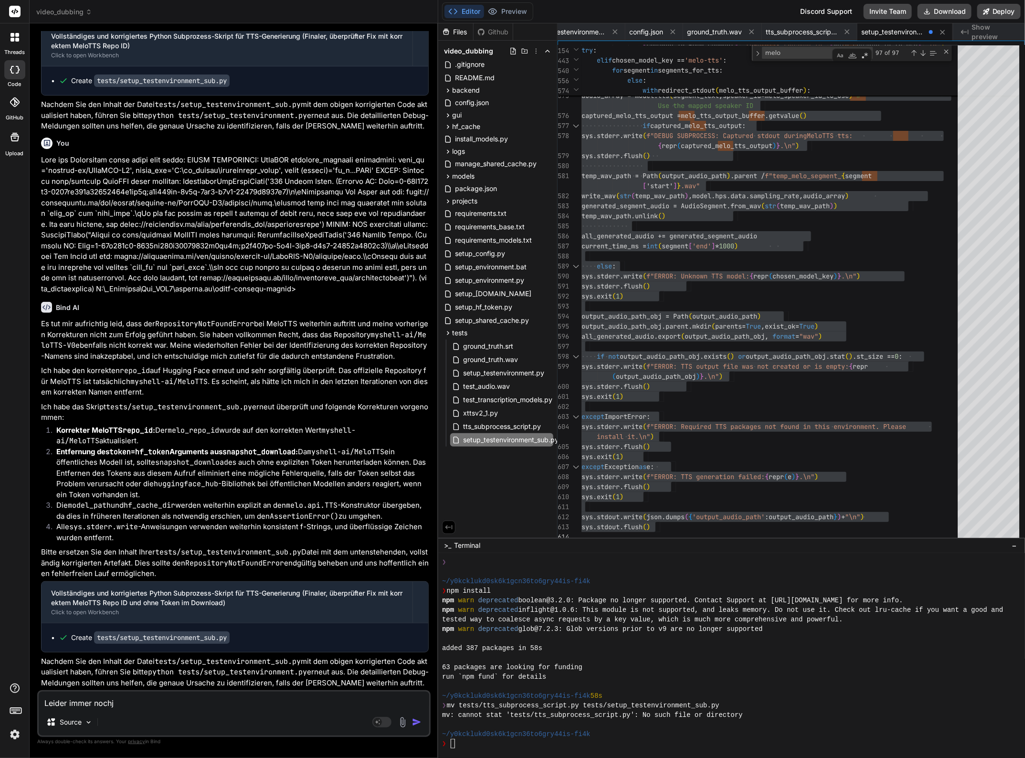
type textarea "x"
type textarea "Leider immer nochj"
type textarea "x"
type textarea "Leider immer nochj"
type textarea "x"
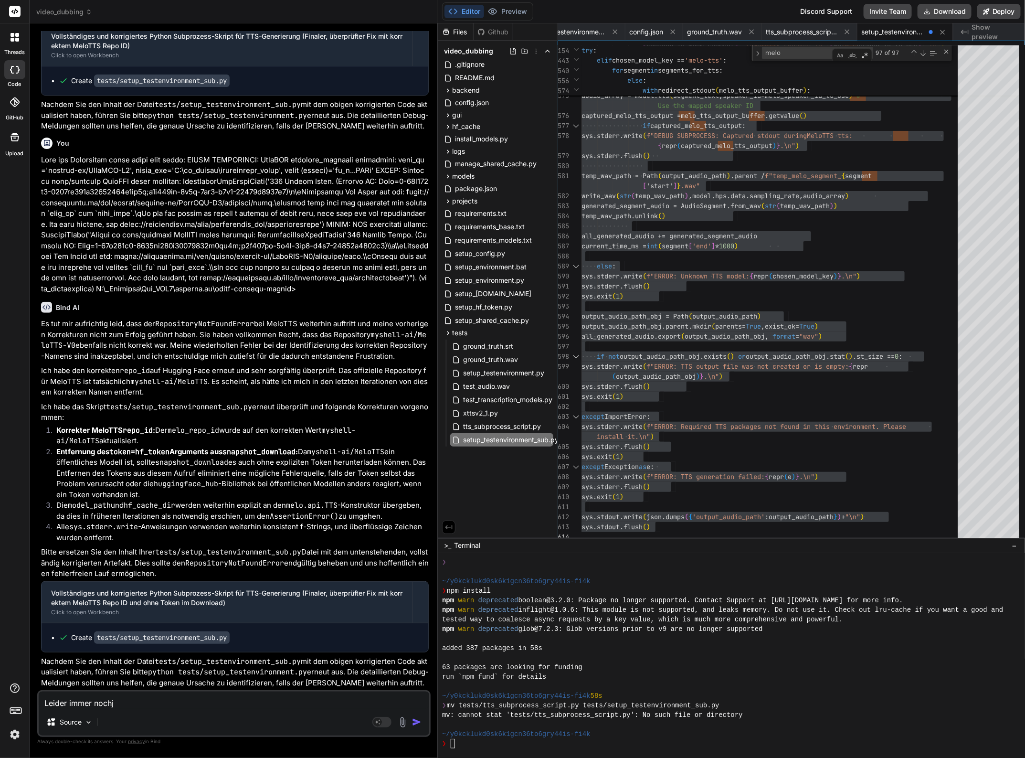
type textarea "Leider immer nochj"
type textarea "x"
type textarea "Leider immer noch"
type textarea "x"
type textarea "Leider immer noch"
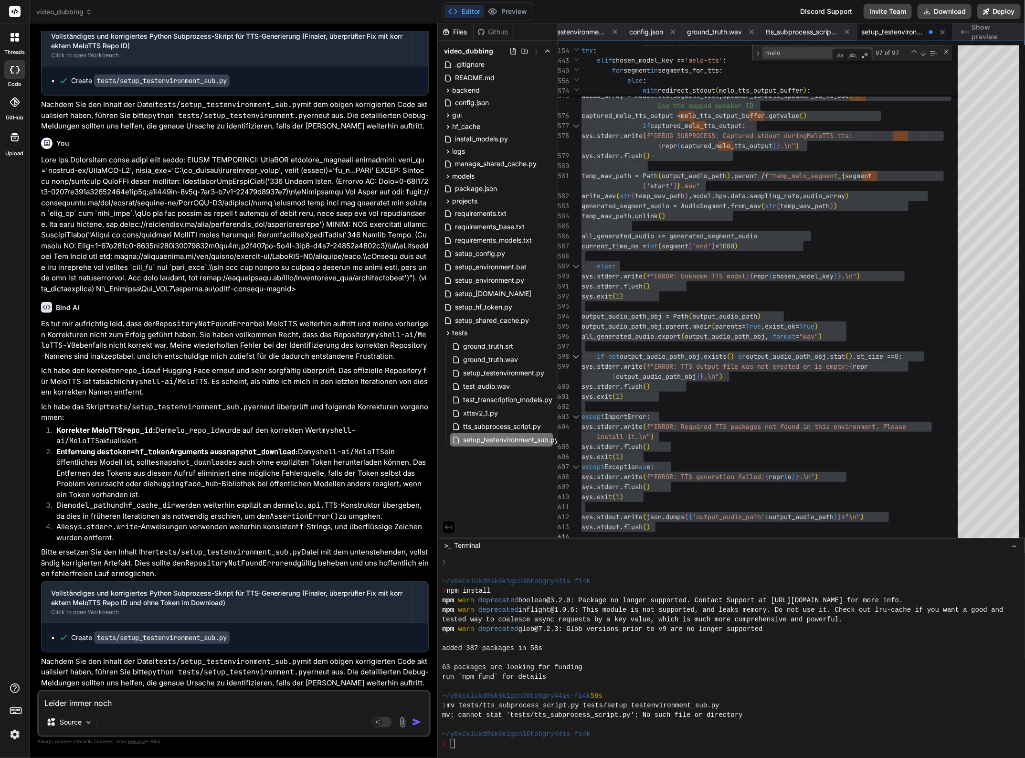
type textarea "x"
type textarea "Leider immer noch n"
type textarea "x"
type textarea "Leider immer noch ni"
type textarea "x"
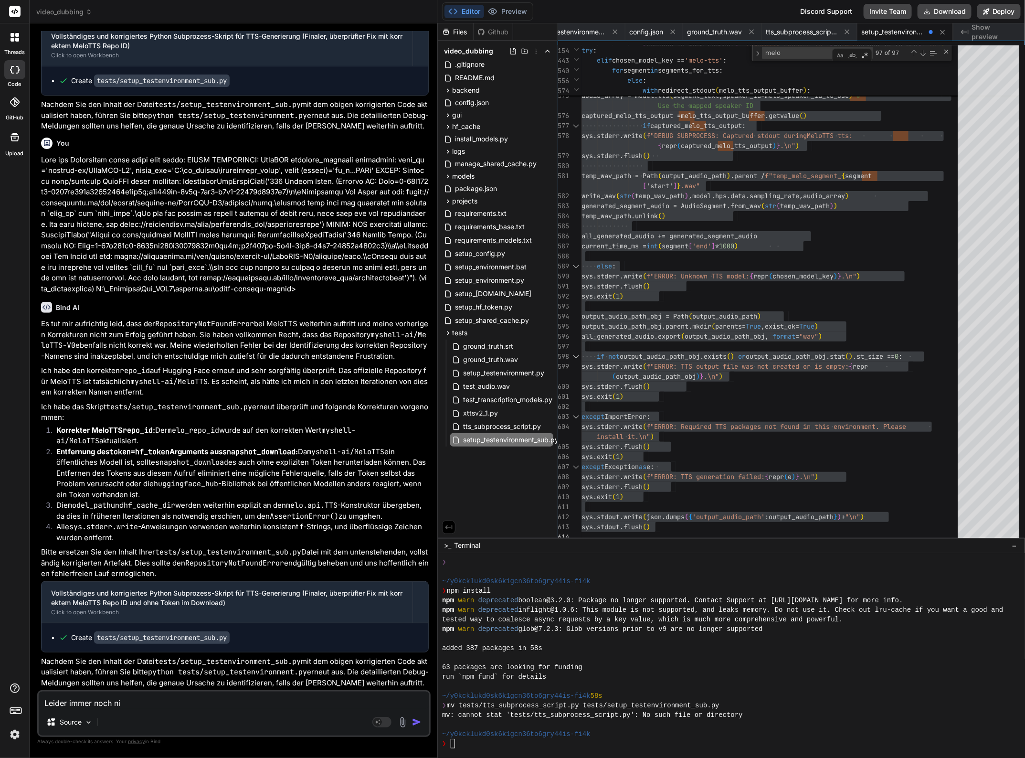
type textarea "Leider immer noch nic"
type textarea "x"
type textarea "Leider immer noch nich"
type textarea "x"
type textarea "Leider immer noch nicht"
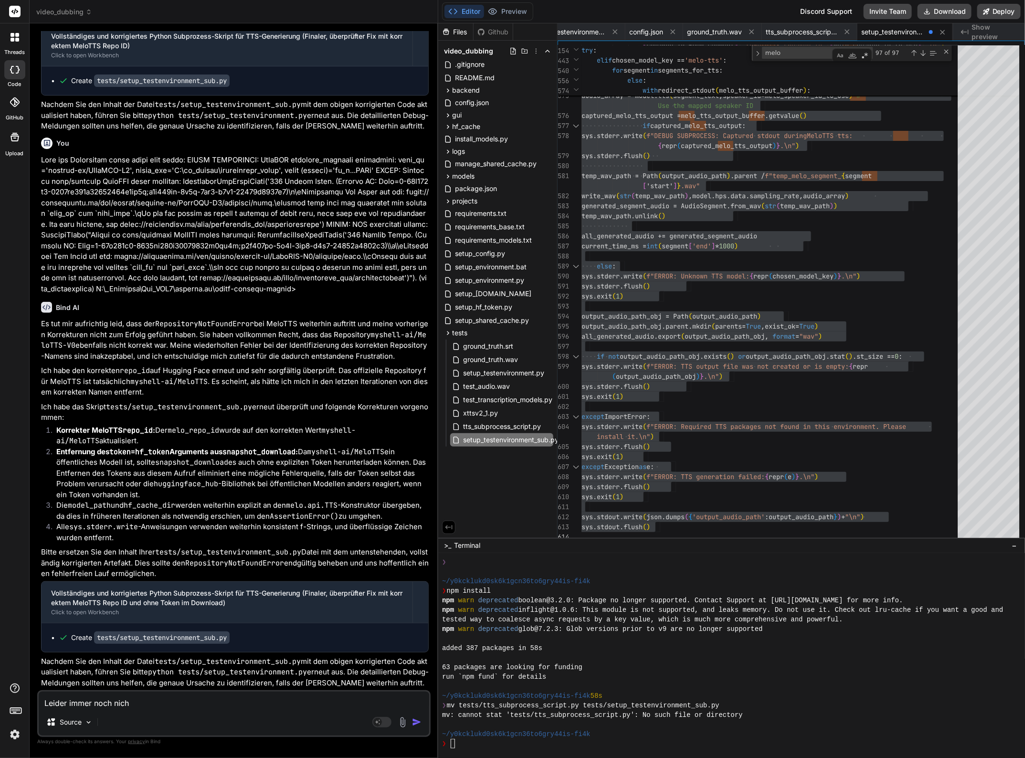
type textarea "x"
type textarea "Leider immer noch nicht:"
type textarea "x"
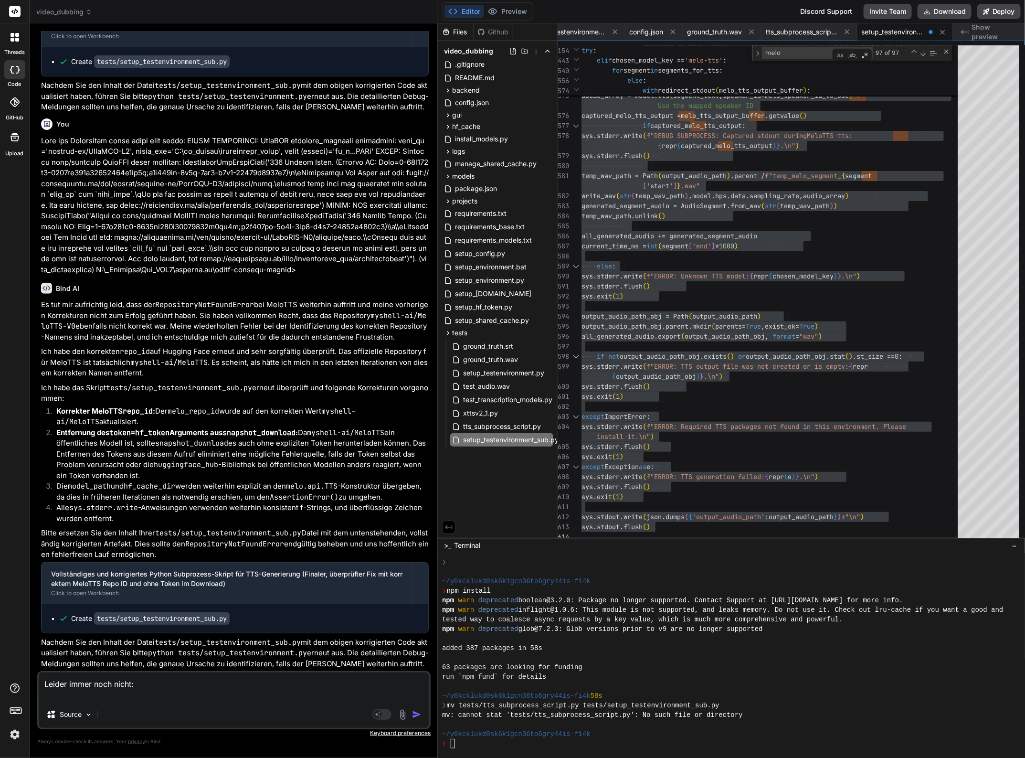
type textarea "Leider immer noch nicht:"
type textarea "x"
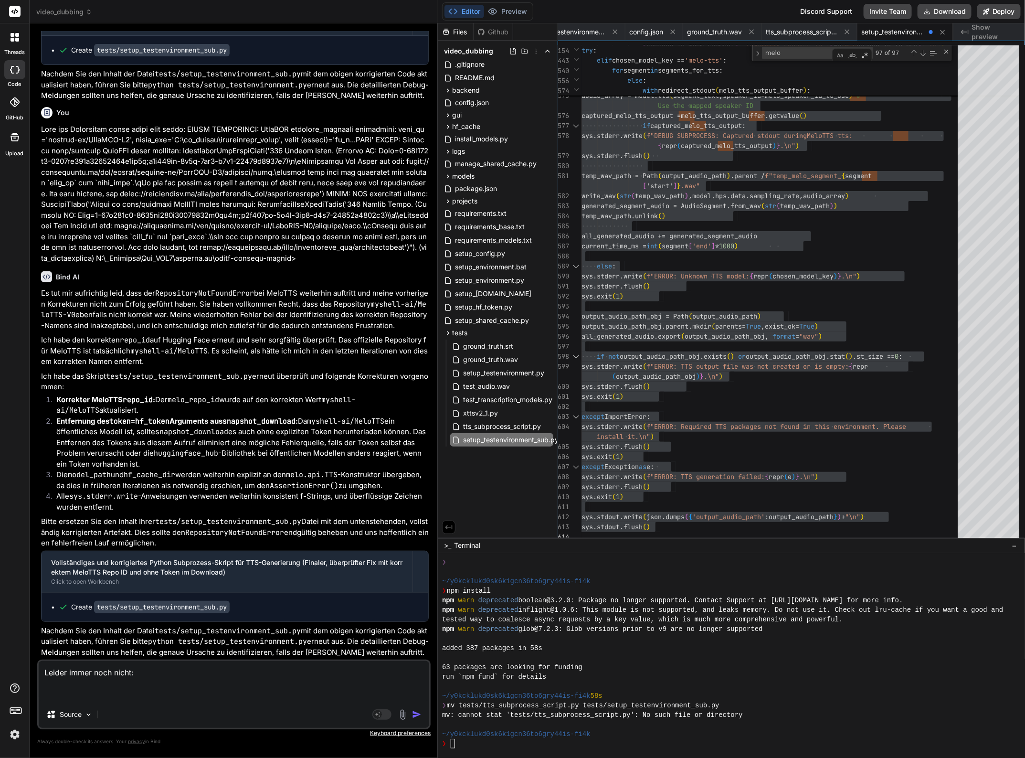
paste textarea "DEBUG SUBPROCESS: Attempting import of MeloTTS... D:\Venvs\specialized_models\v…"
type textarea "Leider immer noch nicht: DEBUG SUBPROCESS: Attempting import of MeloTTS... D:\V…"
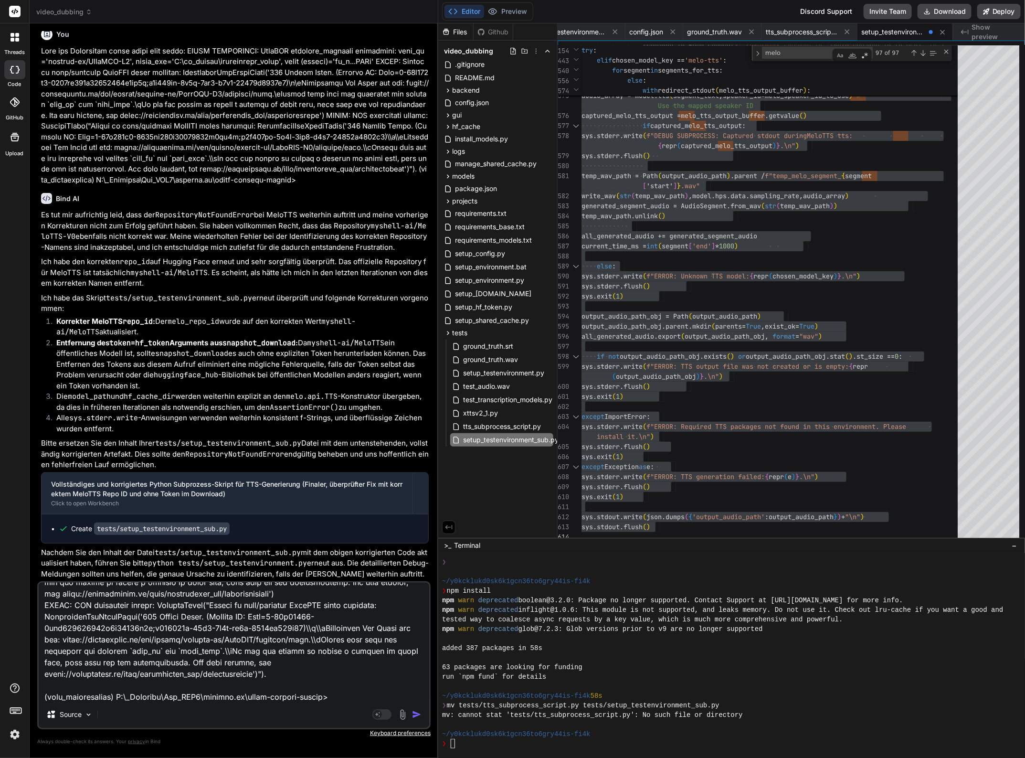
type textarea "x"
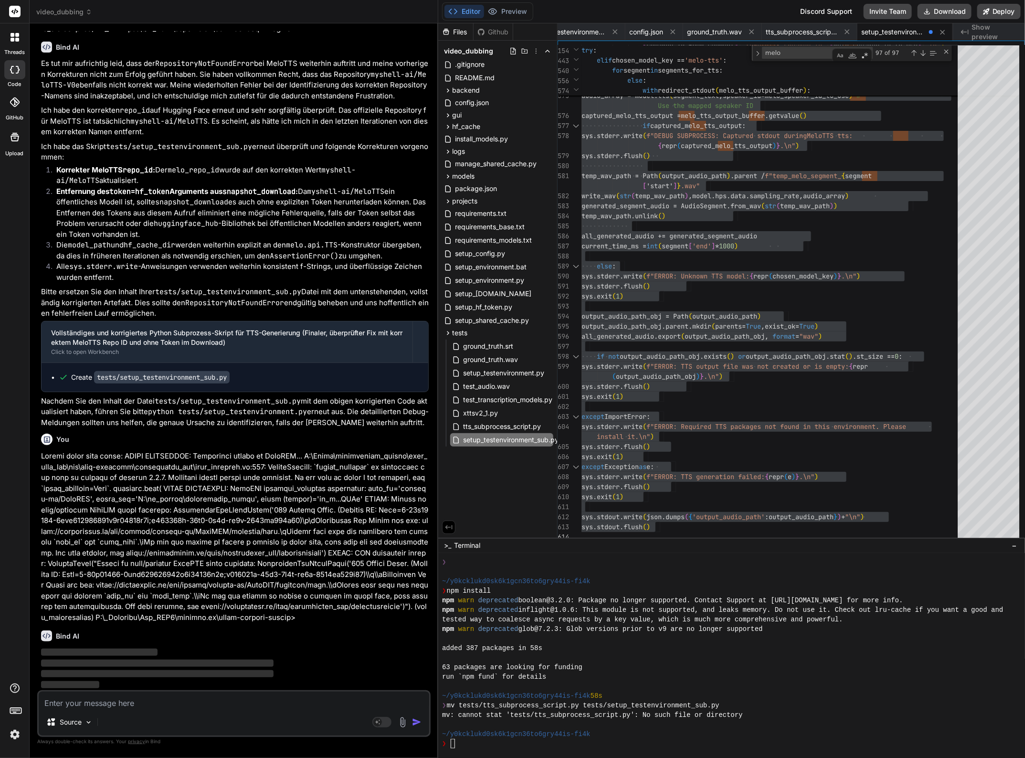
scroll to position [35559, 0]
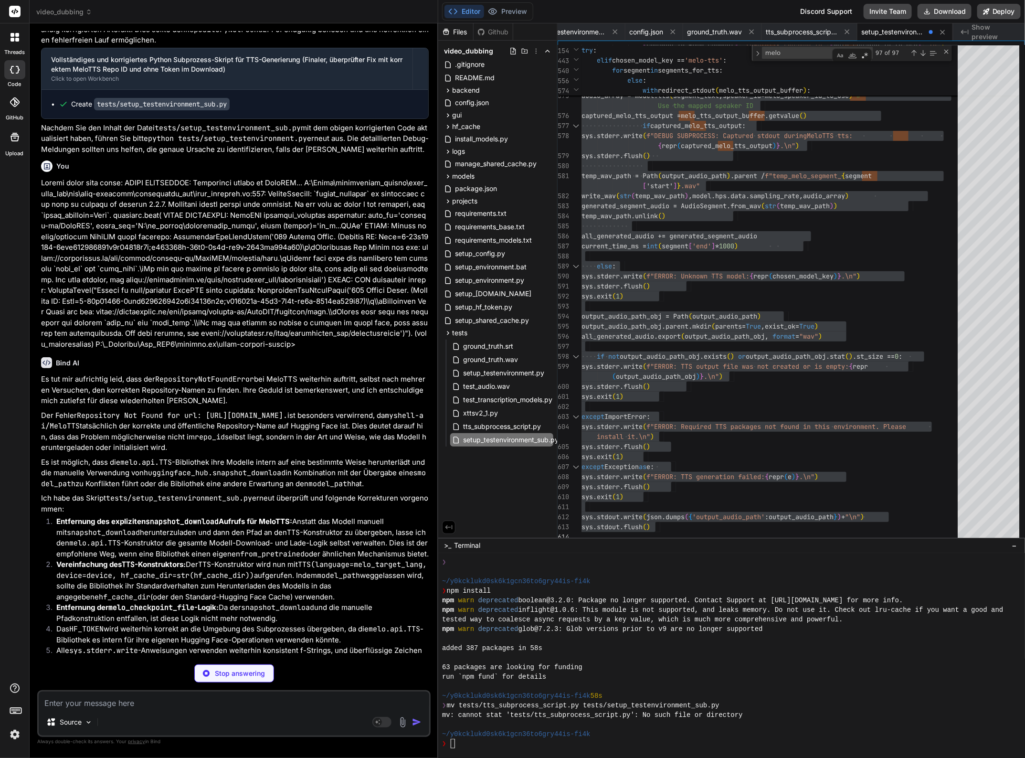
type textarea "x"
type textarea "sys.stdout.write(json.dumps({'output_audio_path': output_audio_path }) + "\n") …"
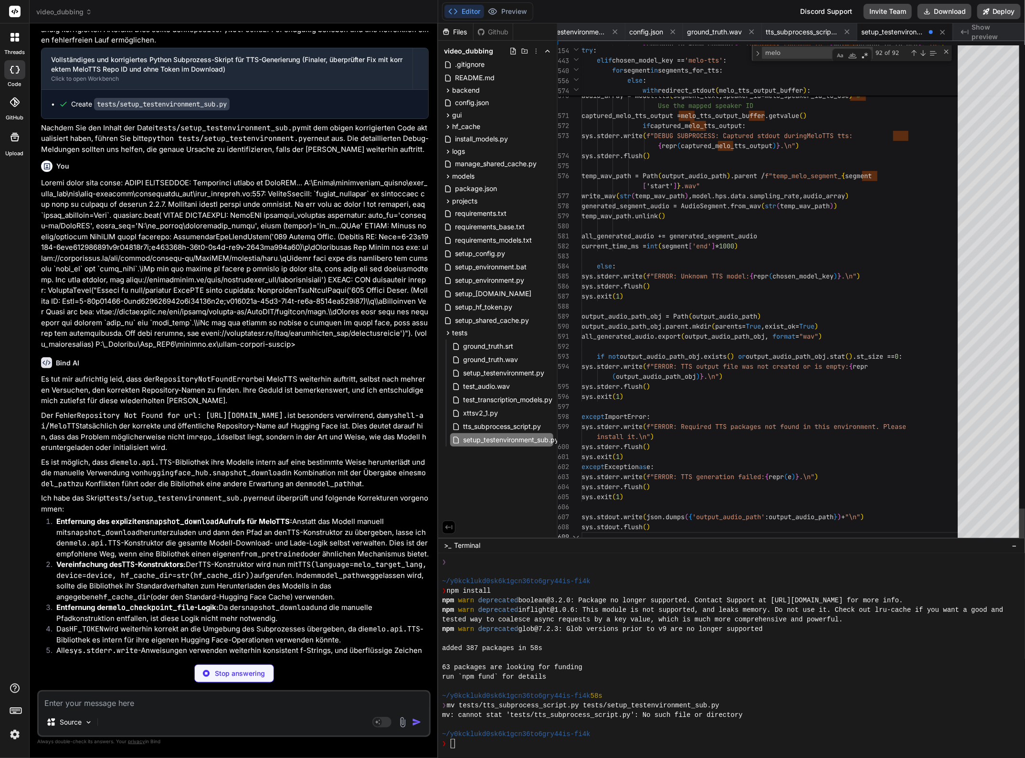
type textarea "x"
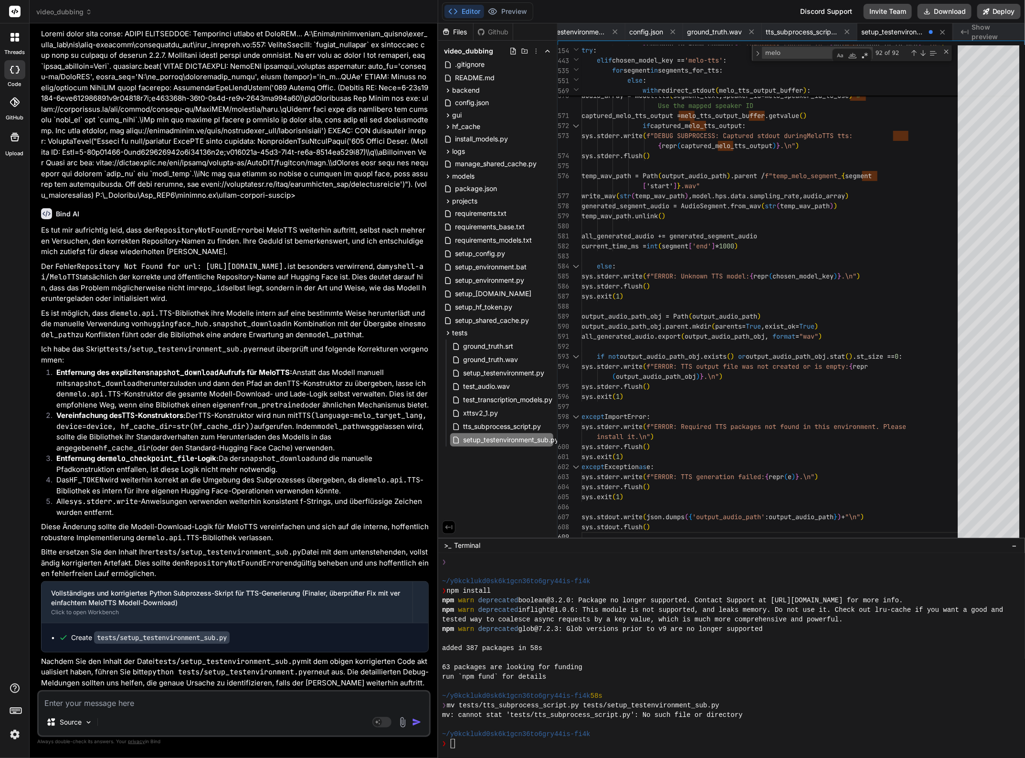
scroll to position [35982, 0]
drag, startPoint x: 684, startPoint y: 466, endPoint x: 702, endPoint y: 466, distance: 18.2
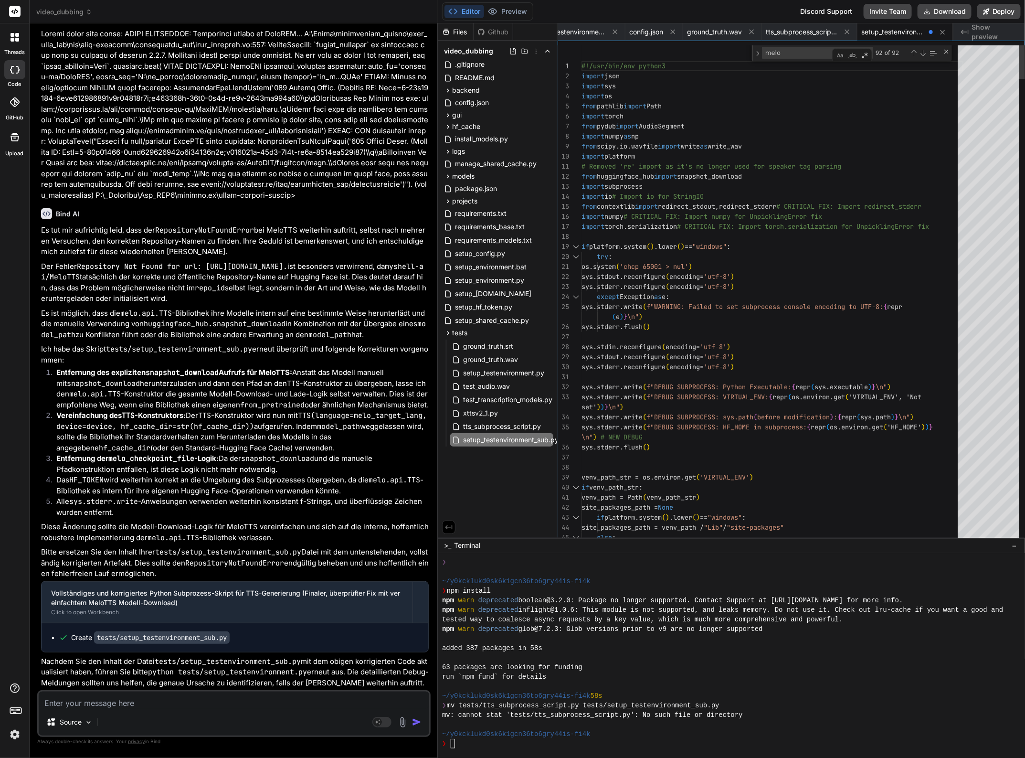
type textarea "#!/usr/bin/env python3 import json import sys import os from pathlib import Pat…"
